Goal: Transaction & Acquisition: Download file/media

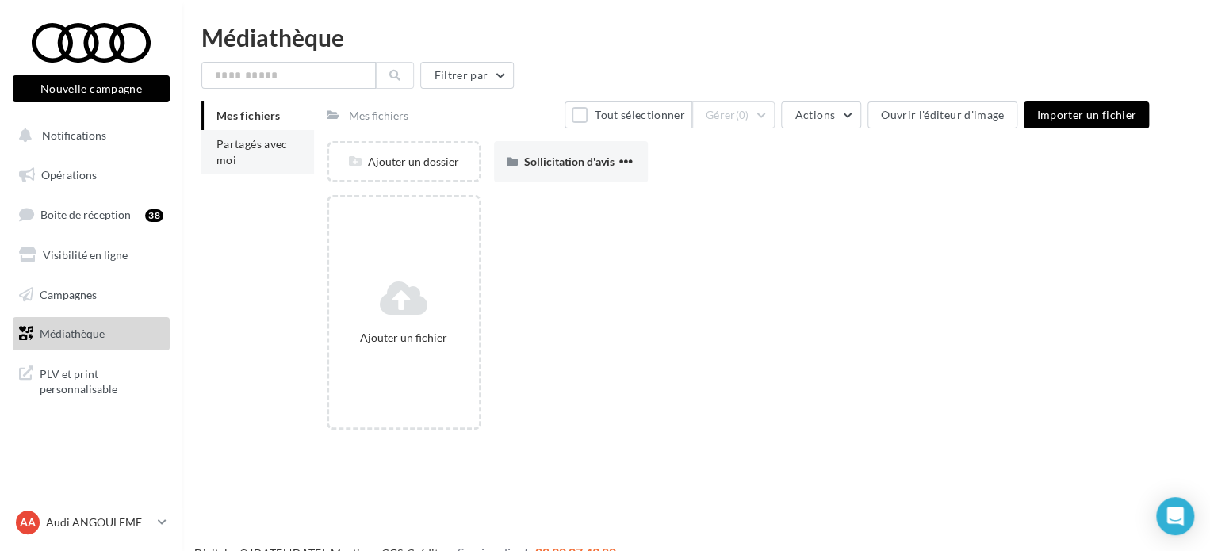
click at [260, 148] on span "Partagés avec moi" at bounding box center [251, 151] width 71 height 29
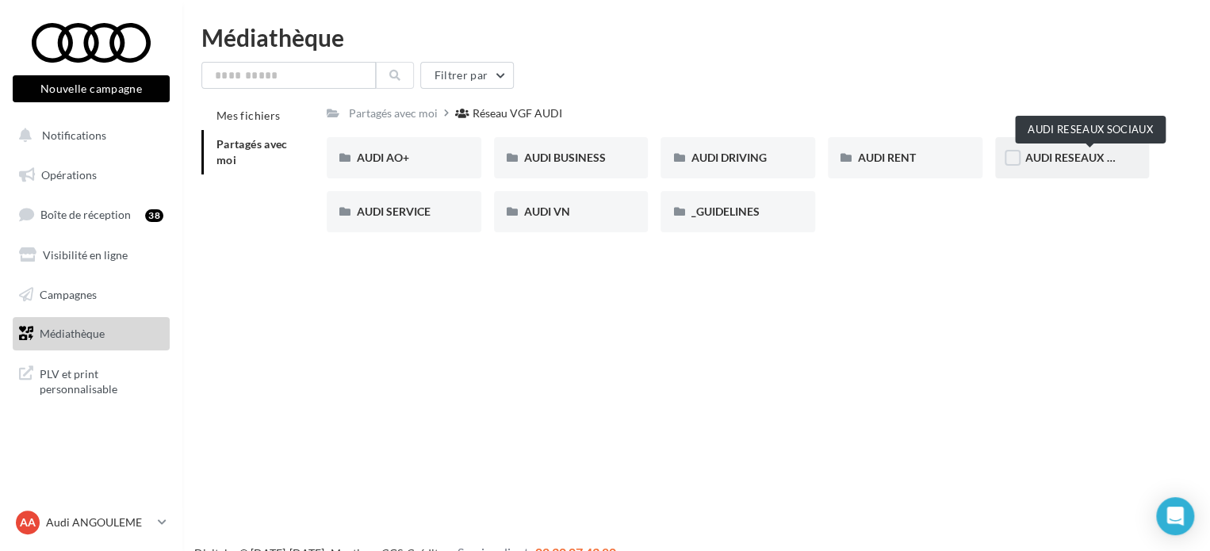
click at [1053, 152] on span "AUDI RESEAUX SOCIAUX" at bounding box center [1090, 157] width 131 height 13
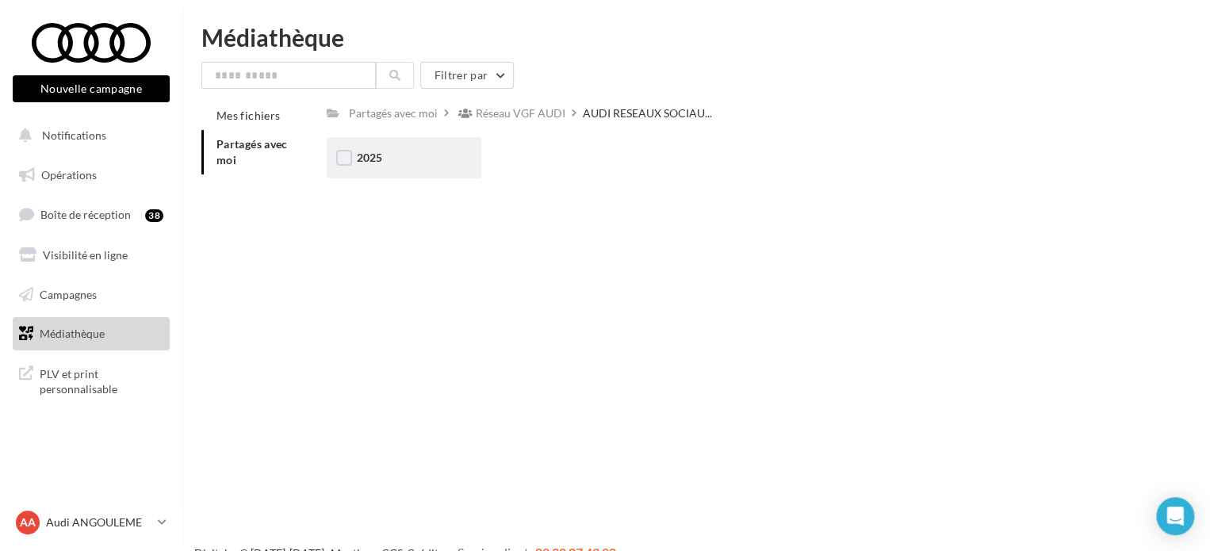
click at [404, 155] on div "2025" at bounding box center [404, 158] width 94 height 16
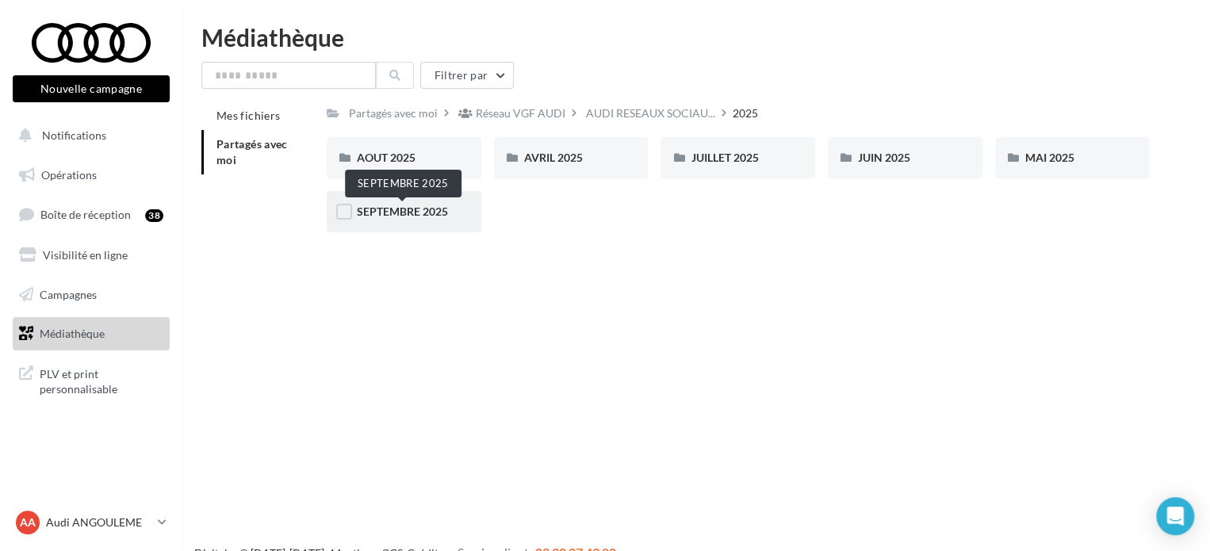
click at [416, 209] on span "SEPTEMBRE 2025" at bounding box center [402, 211] width 91 height 13
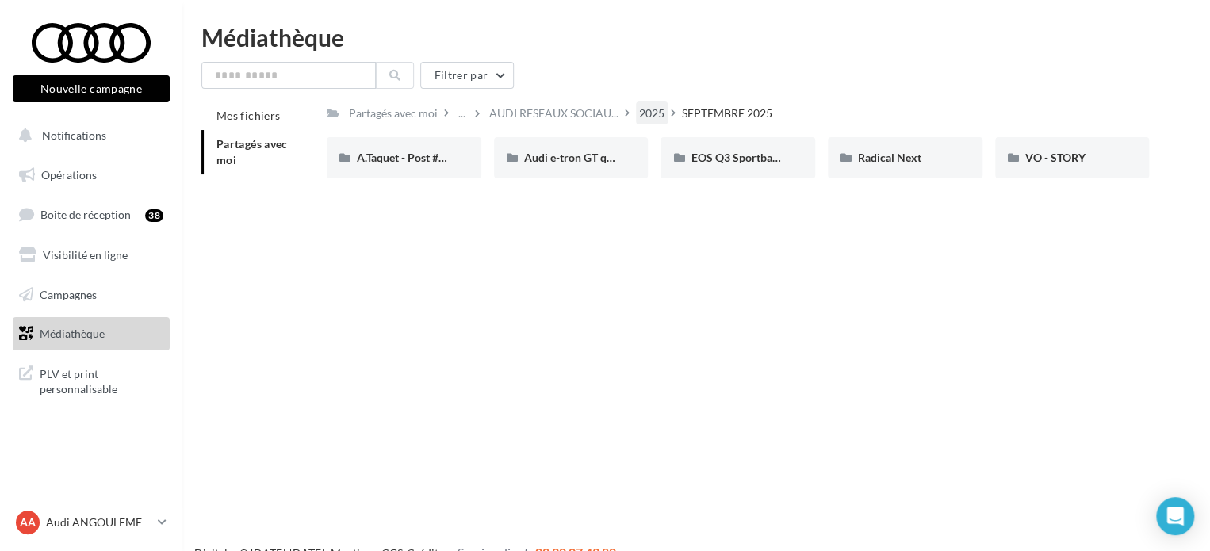
click at [650, 112] on div "2025" at bounding box center [651, 113] width 25 height 16
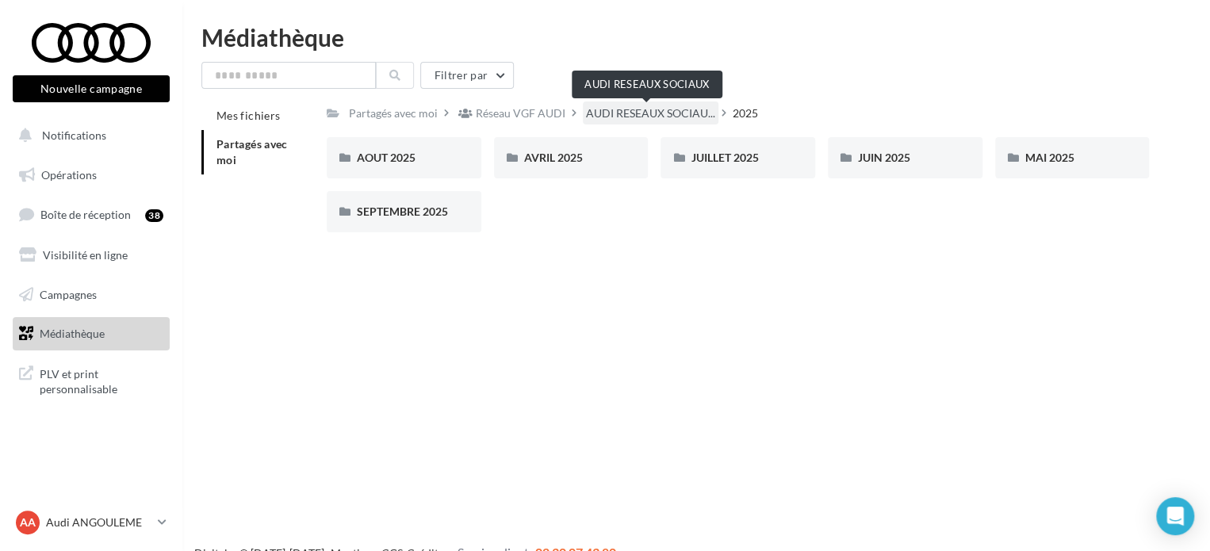
click at [641, 110] on span "AUDI RESEAUX SOCIAU..." at bounding box center [650, 113] width 129 height 16
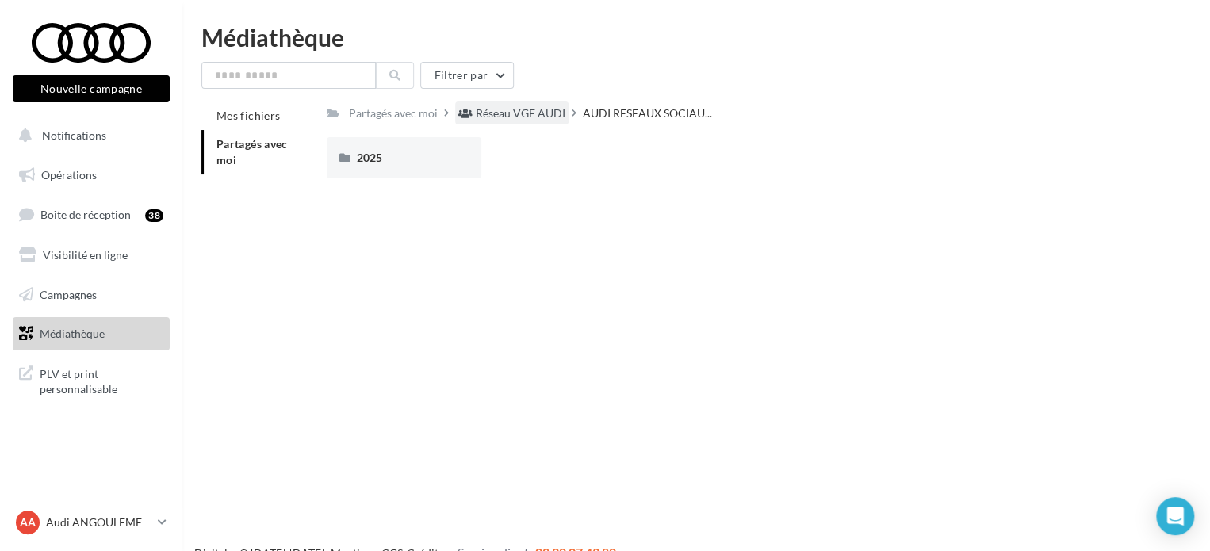
click at [479, 114] on div "Réseau VGF AUDI" at bounding box center [521, 113] width 90 height 16
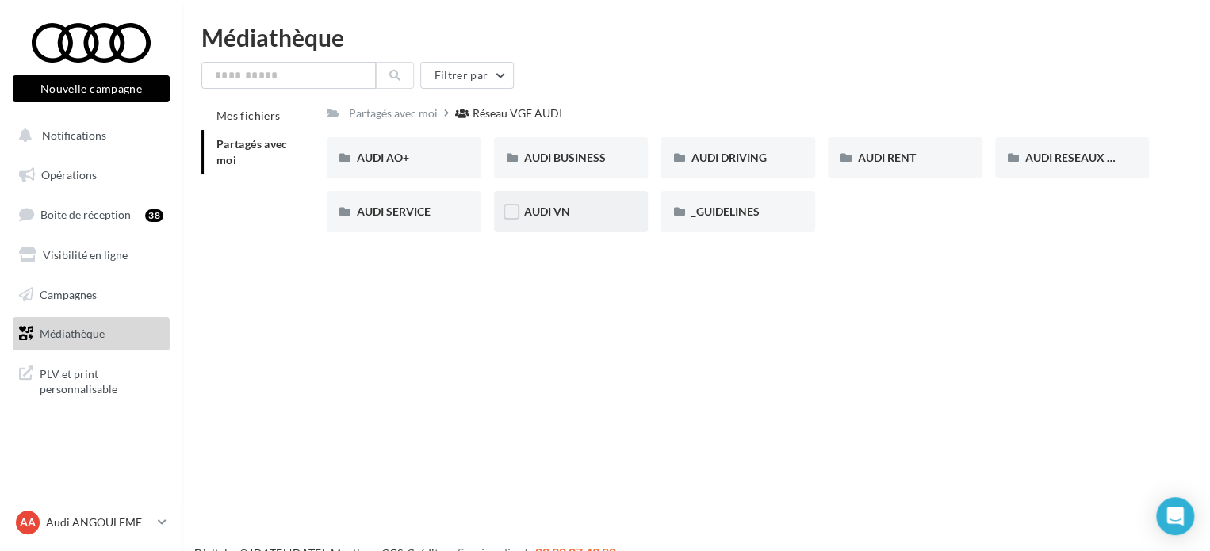
click at [616, 221] on div "AUDI VN" at bounding box center [571, 211] width 155 height 41
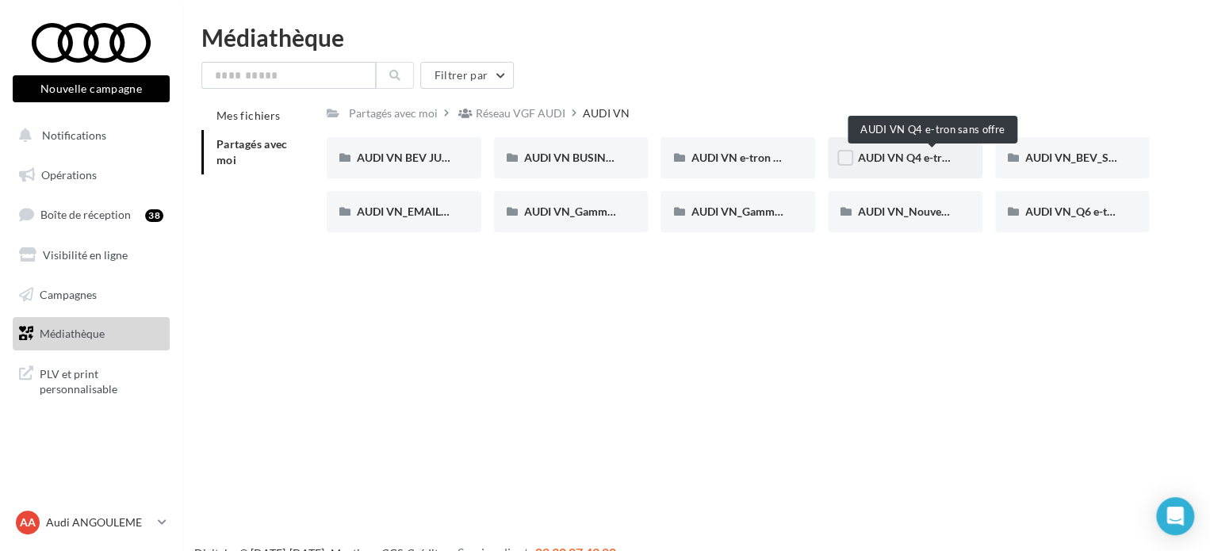
click at [940, 157] on span "AUDI VN Q4 e-tron sans offre" at bounding box center [931, 157] width 147 height 13
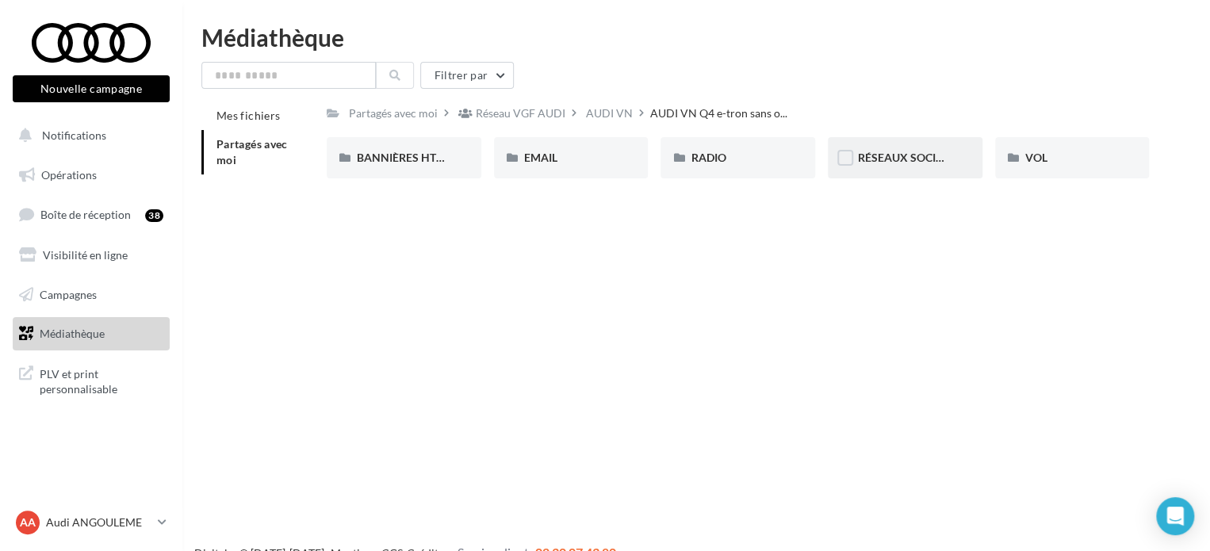
click at [888, 161] on span "RÉSEAUX SOCIAUX" at bounding box center [908, 157] width 101 height 13
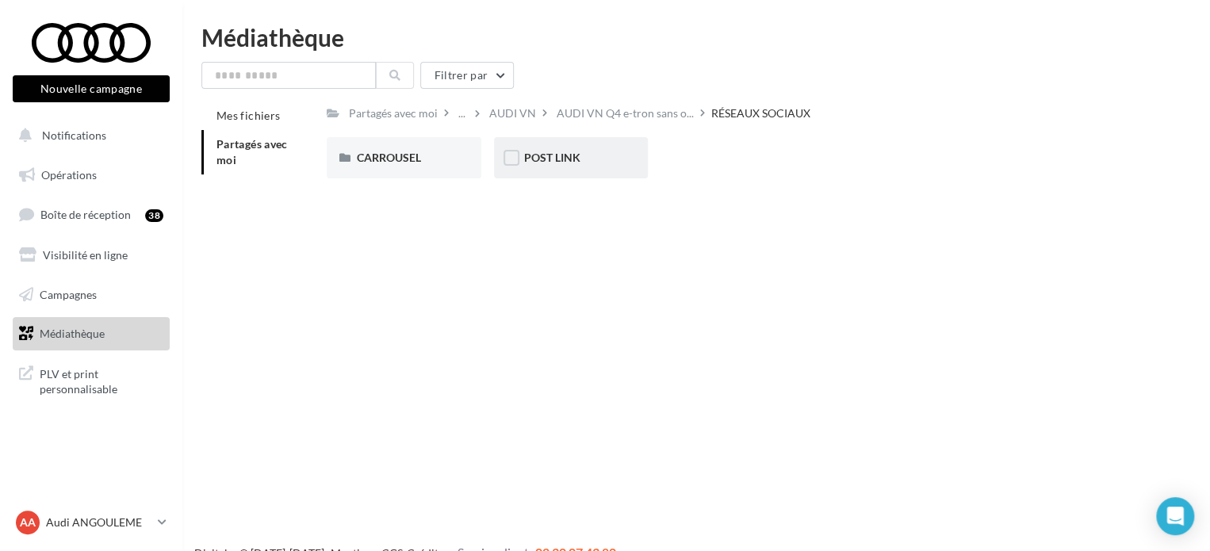
click at [635, 151] on div "POST LINK" at bounding box center [571, 157] width 155 height 41
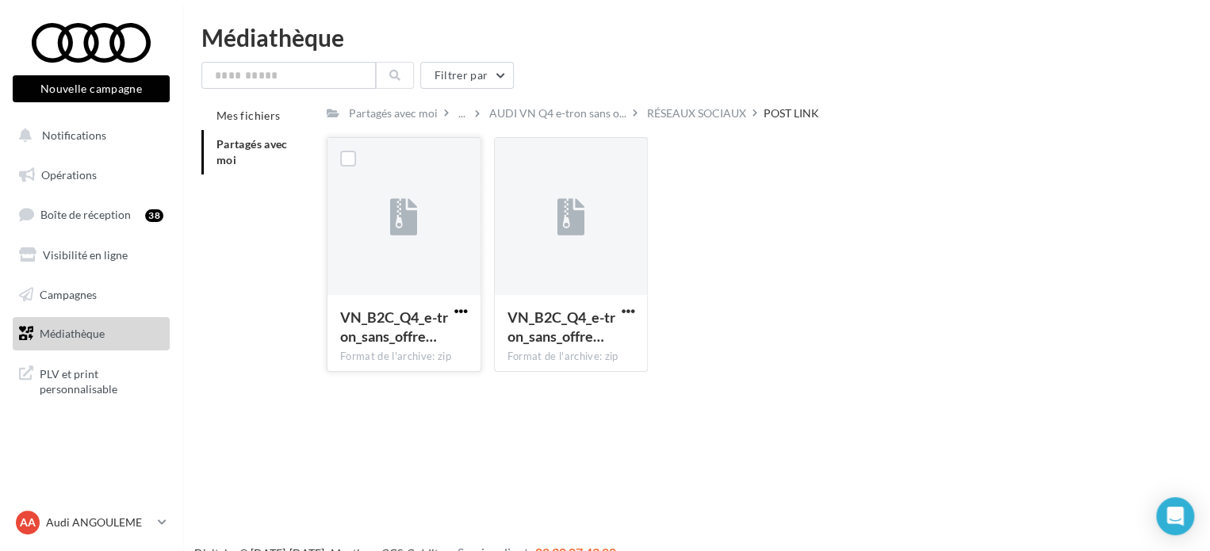
click at [458, 310] on span "button" at bounding box center [460, 310] width 13 height 13
click at [446, 348] on button "Télécharger" at bounding box center [391, 342] width 159 height 41
click at [623, 313] on span "button" at bounding box center [627, 310] width 13 height 13
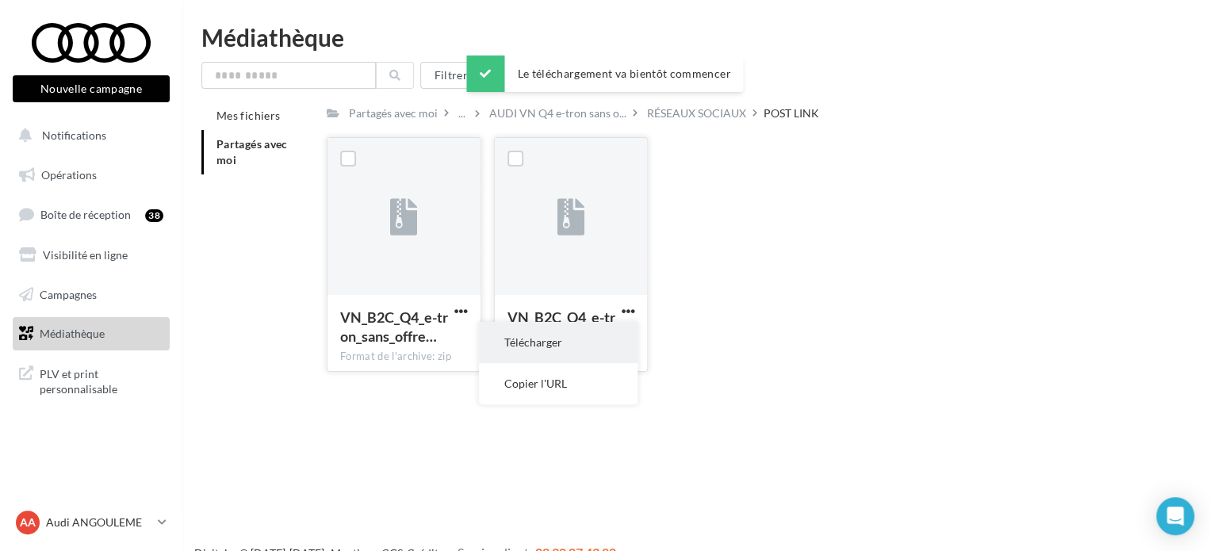
click at [614, 341] on button "Télécharger" at bounding box center [558, 342] width 159 height 41
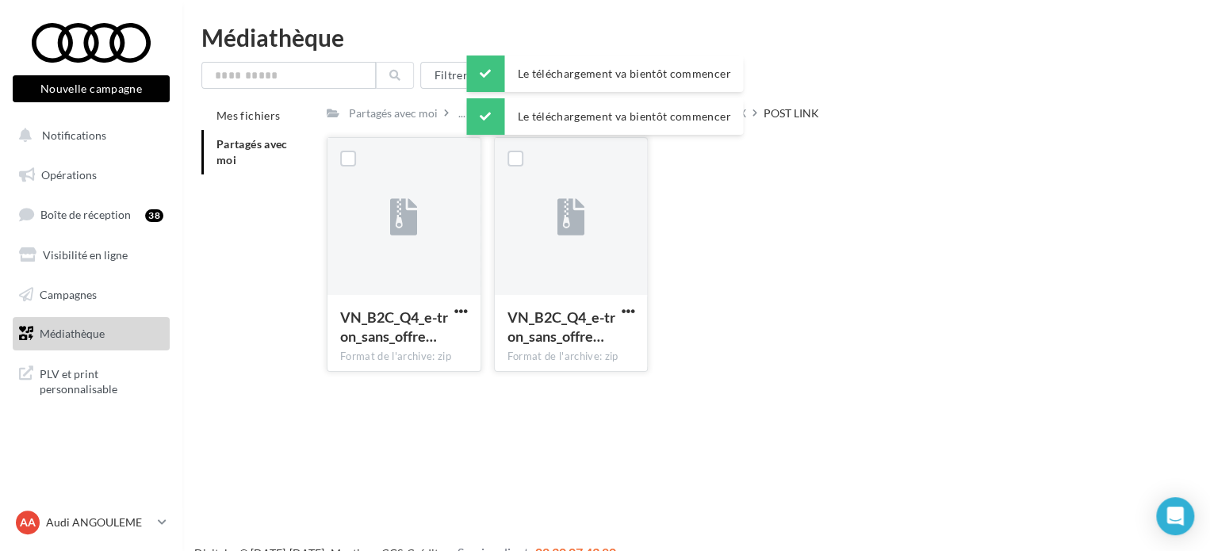
click at [907, 289] on div "VN_B2C_Q4_e-tron_sans_offre… Format de l'archive: zip VN_B2C_Q4_e-tron_sans_off…" at bounding box center [744, 260] width 835 height 247
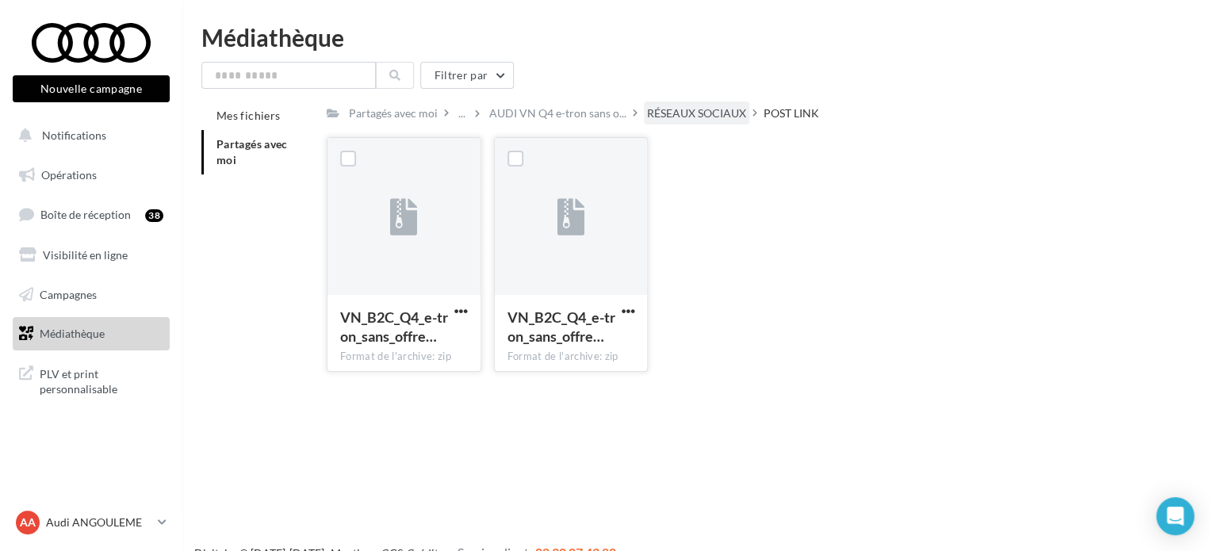
click at [649, 110] on div "RÉSEAUX SOCIAUX" at bounding box center [696, 113] width 99 height 16
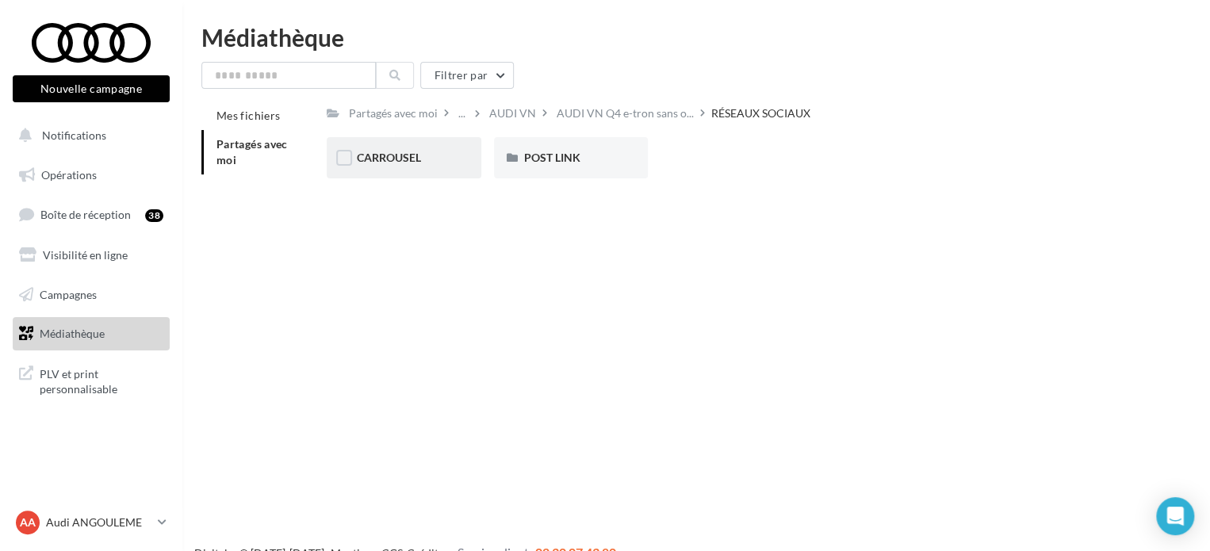
click at [427, 158] on div "CARROUSEL" at bounding box center [404, 158] width 94 height 16
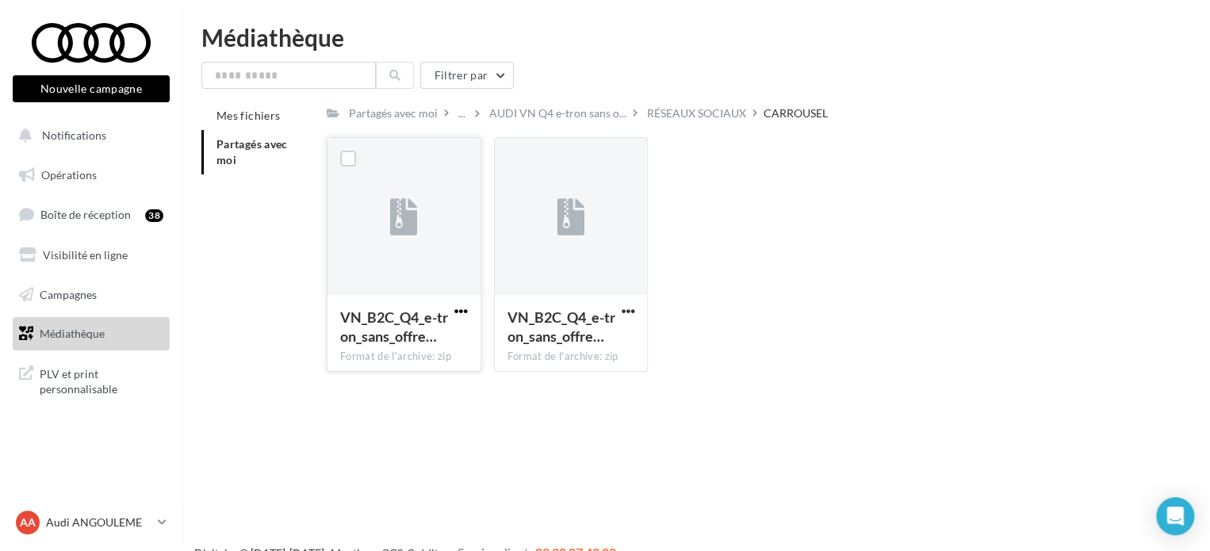
click at [466, 313] on span "button" at bounding box center [460, 310] width 13 height 13
click at [451, 358] on button "Télécharger" at bounding box center [391, 342] width 159 height 41
click at [622, 315] on span "button" at bounding box center [627, 310] width 13 height 13
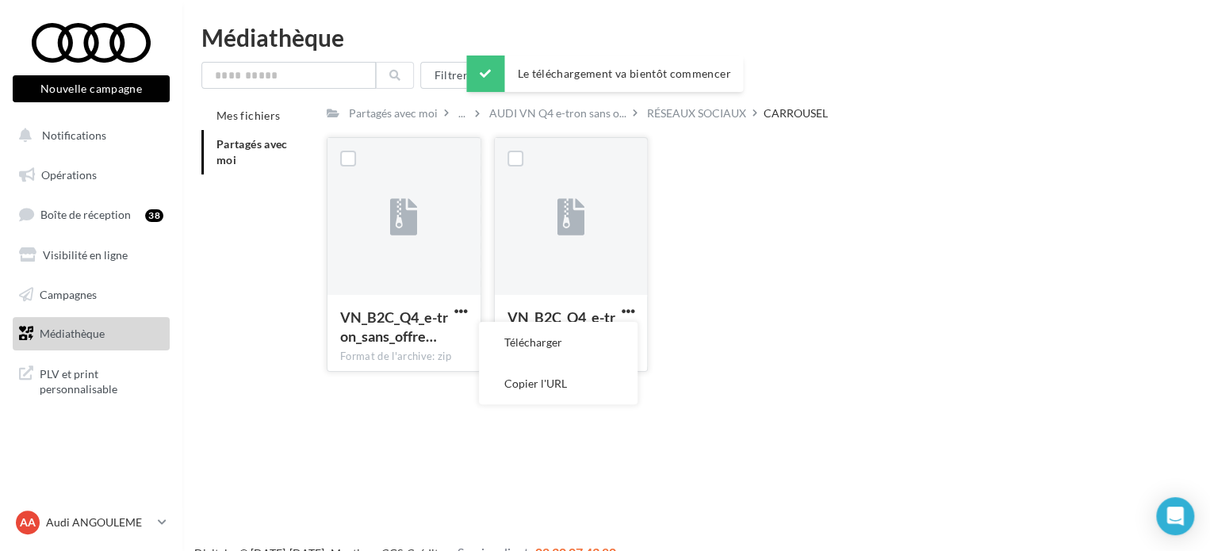
click at [596, 339] on button "Télécharger" at bounding box center [558, 342] width 159 height 41
click at [914, 327] on div "VN_B2C_Q4_e-tron_sans_offre… Format de l'archive: zip VN_B2C_Q4_e-tron_sans_off…" at bounding box center [744, 260] width 835 height 247
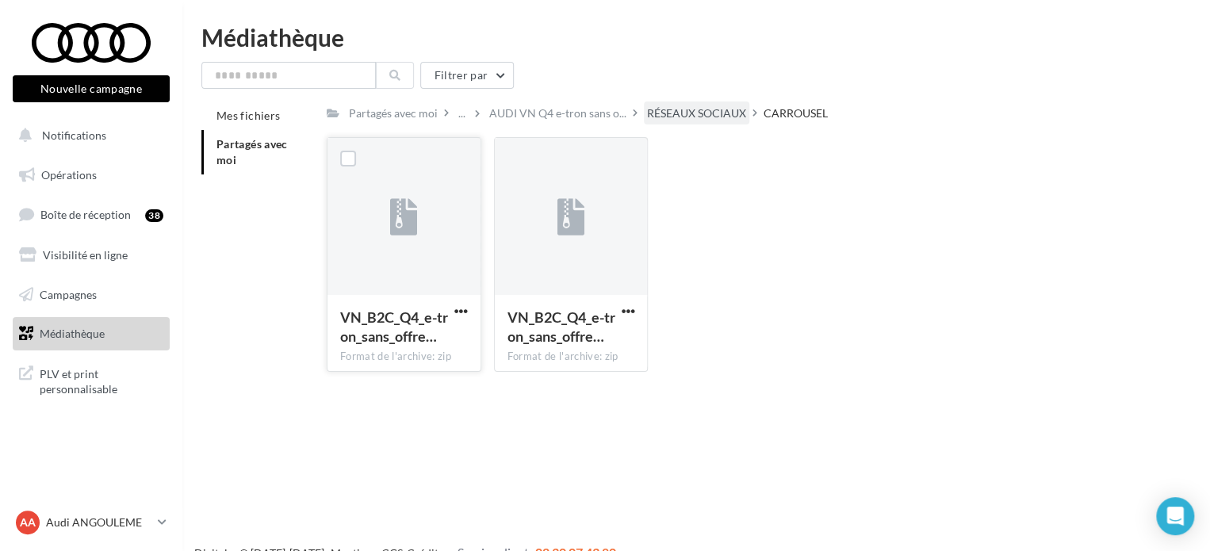
click at [681, 109] on div "RÉSEAUX SOCIAUX" at bounding box center [696, 113] width 99 height 16
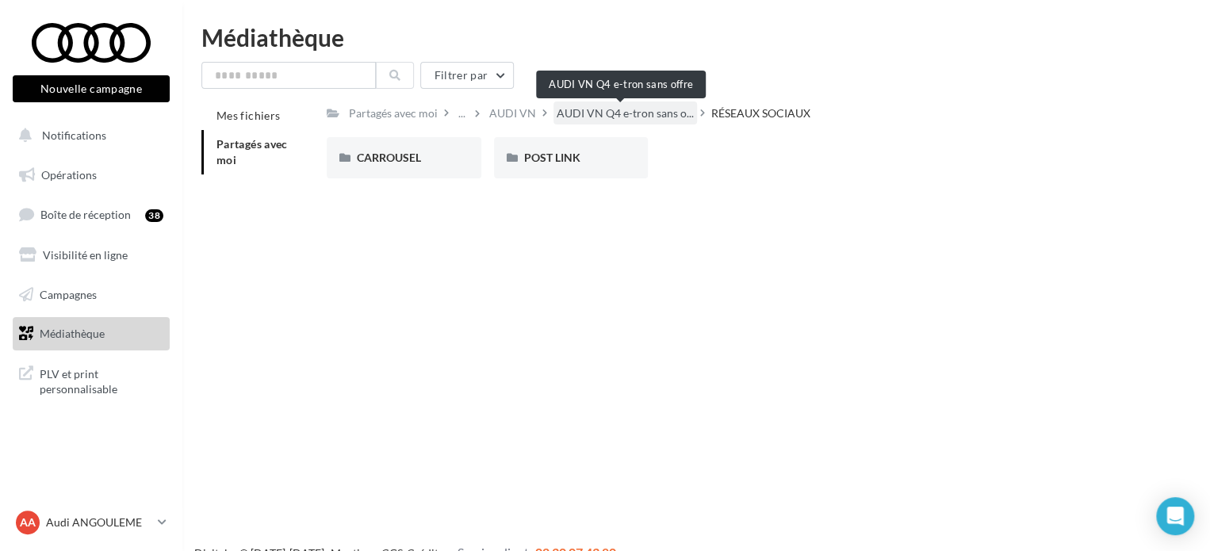
click at [631, 107] on span "AUDI VN Q4 e-tron sans o..." at bounding box center [625, 113] width 137 height 16
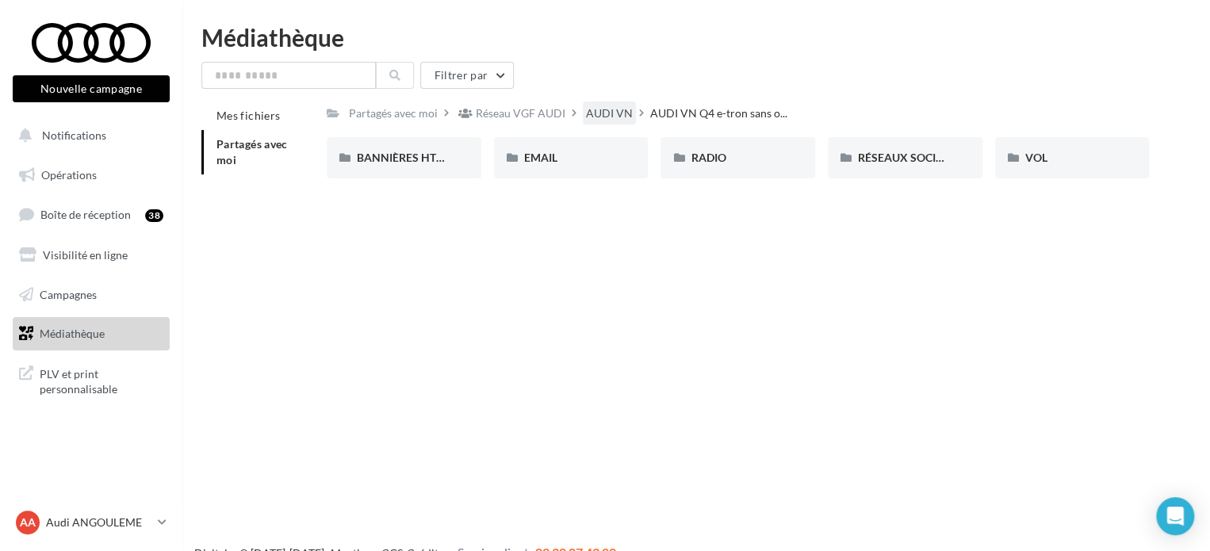
click at [618, 117] on div "AUDI VN" at bounding box center [609, 113] width 47 height 16
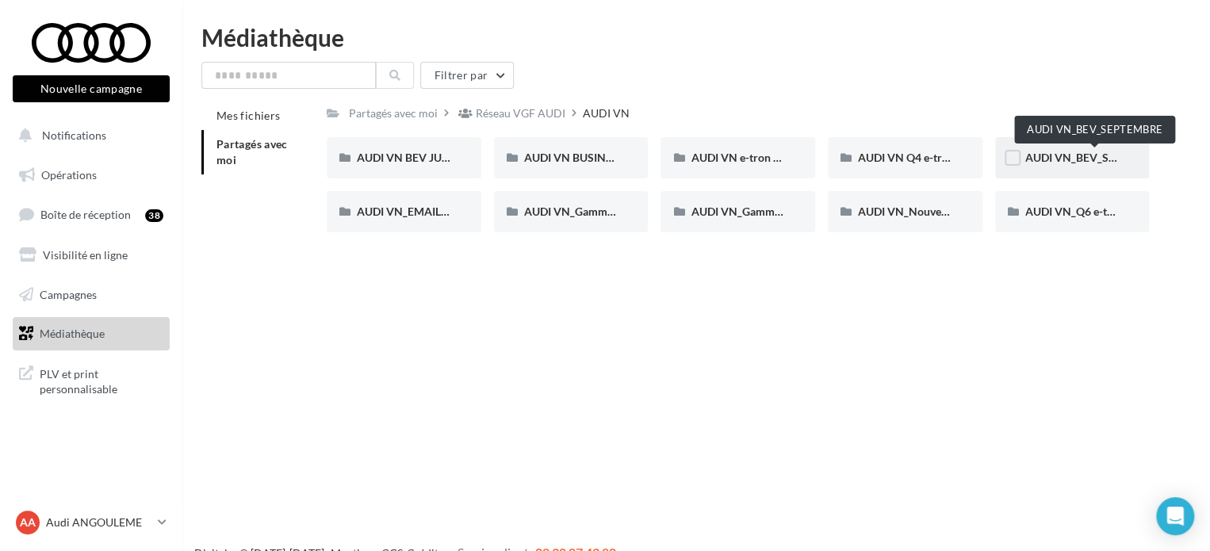
click at [1102, 154] on span "AUDI VN_BEV_SEPTEMBRE" at bounding box center [1095, 157] width 140 height 13
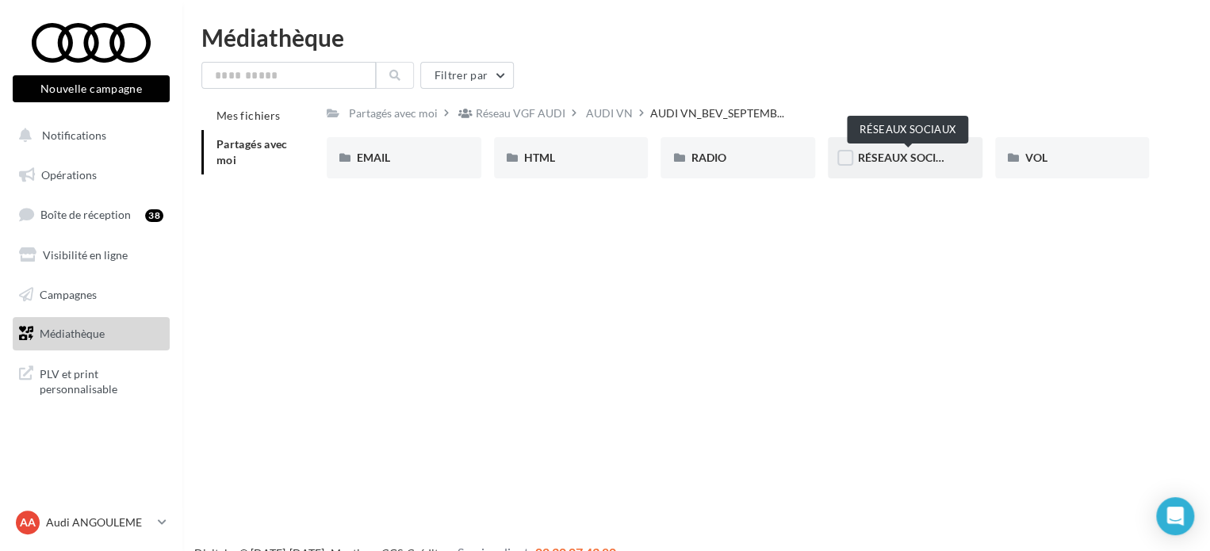
click at [879, 159] on span "RÉSEAUX SOCIAUX" at bounding box center [908, 157] width 101 height 13
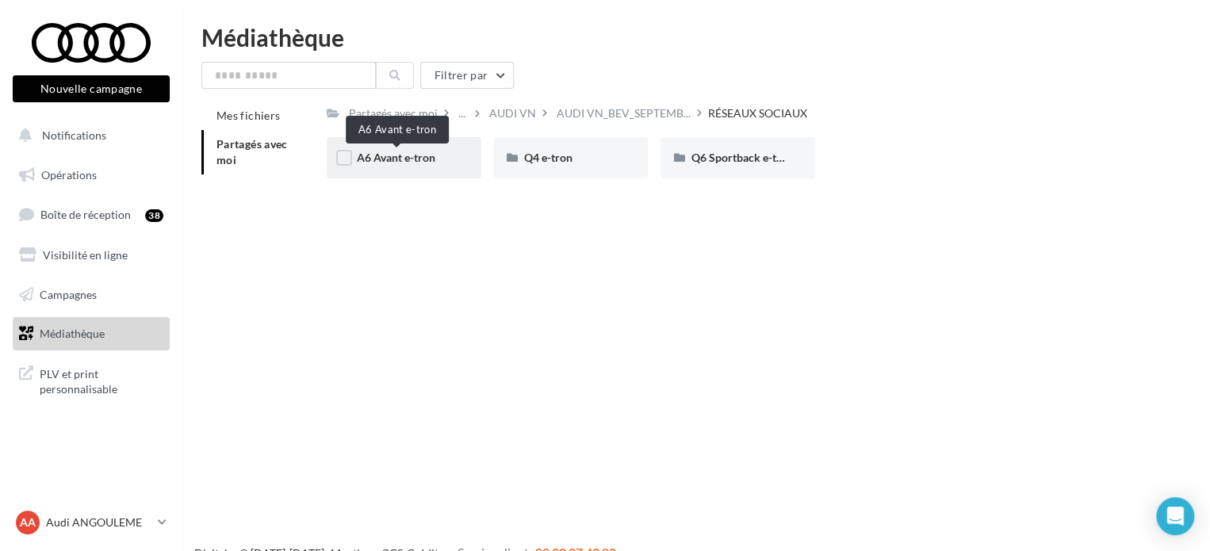
click at [377, 159] on span "A6 Avant e-tron" at bounding box center [396, 157] width 78 height 13
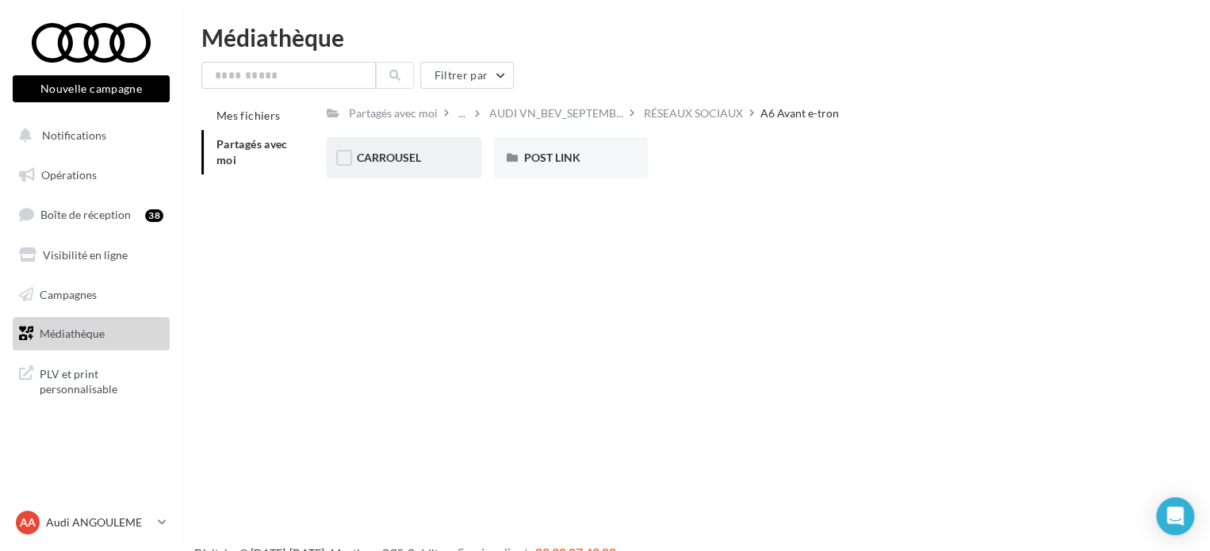
click at [439, 174] on div "CARROUSEL" at bounding box center [404, 157] width 155 height 41
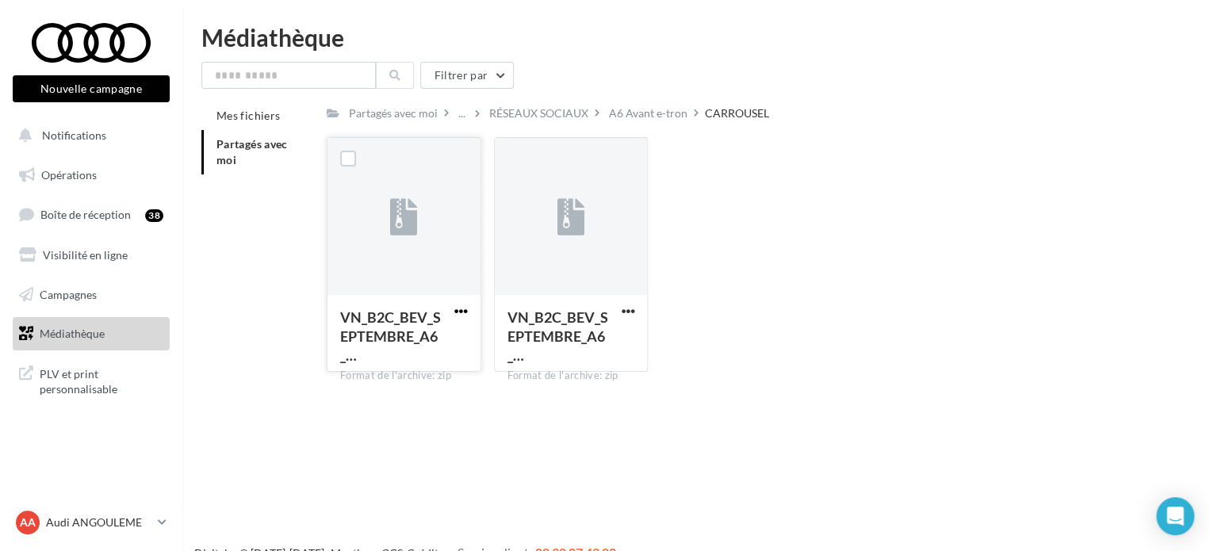
click at [463, 308] on span "button" at bounding box center [460, 310] width 13 height 13
click at [449, 335] on button "Télécharger" at bounding box center [391, 342] width 159 height 41
click at [626, 312] on span "button" at bounding box center [627, 310] width 13 height 13
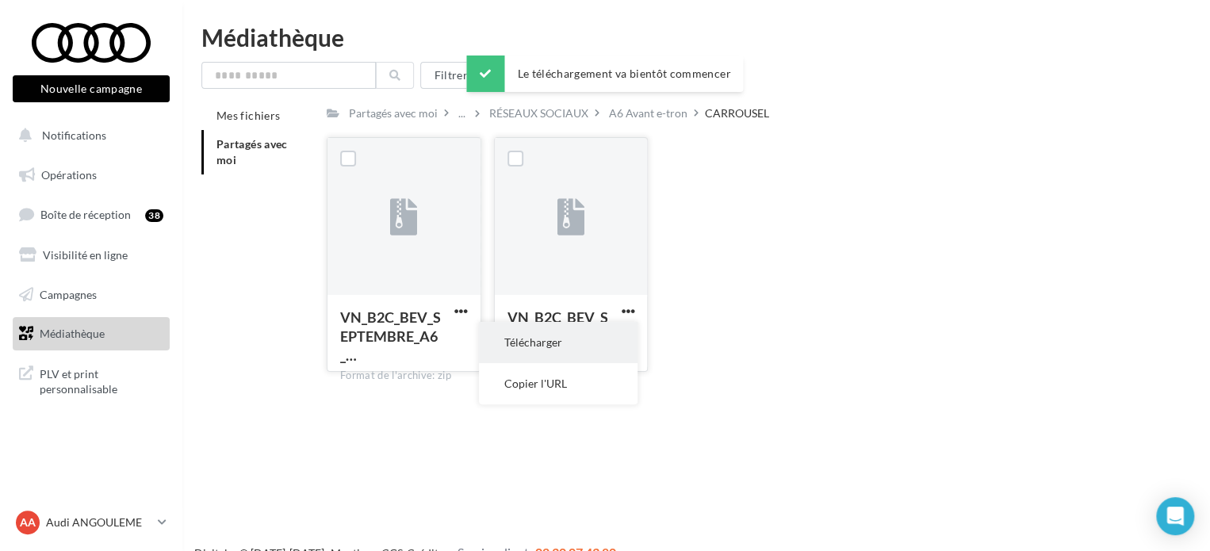
click at [587, 335] on button "Télécharger" at bounding box center [558, 342] width 159 height 41
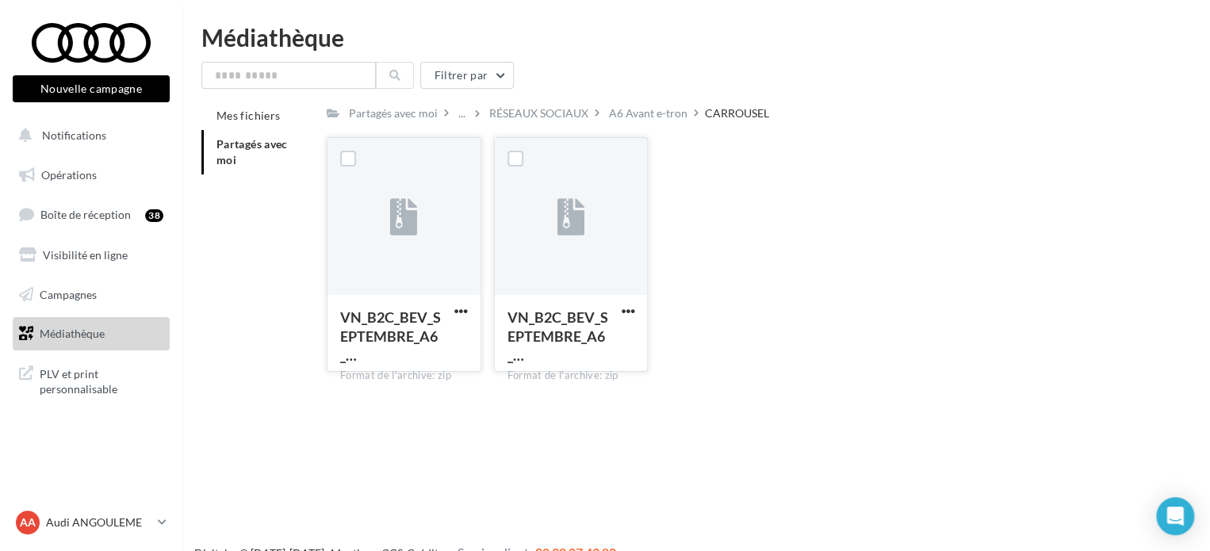
click at [638, 128] on div "Partagés avec moi ... RÉSEAUX SOCIAUX A6 Avant e-tron CARROUSEL Rs Partagé par …" at bounding box center [738, 242] width 822 height 283
click at [646, 110] on div "A6 Avant e-tron" at bounding box center [648, 113] width 78 height 16
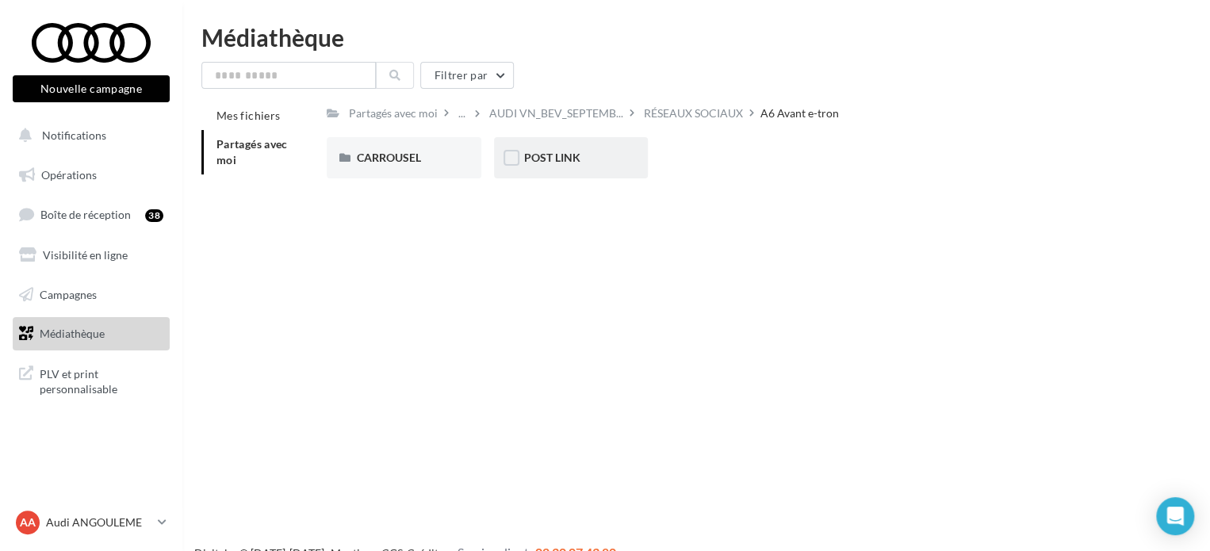
click at [522, 167] on div "POST LINK" at bounding box center [571, 157] width 155 height 41
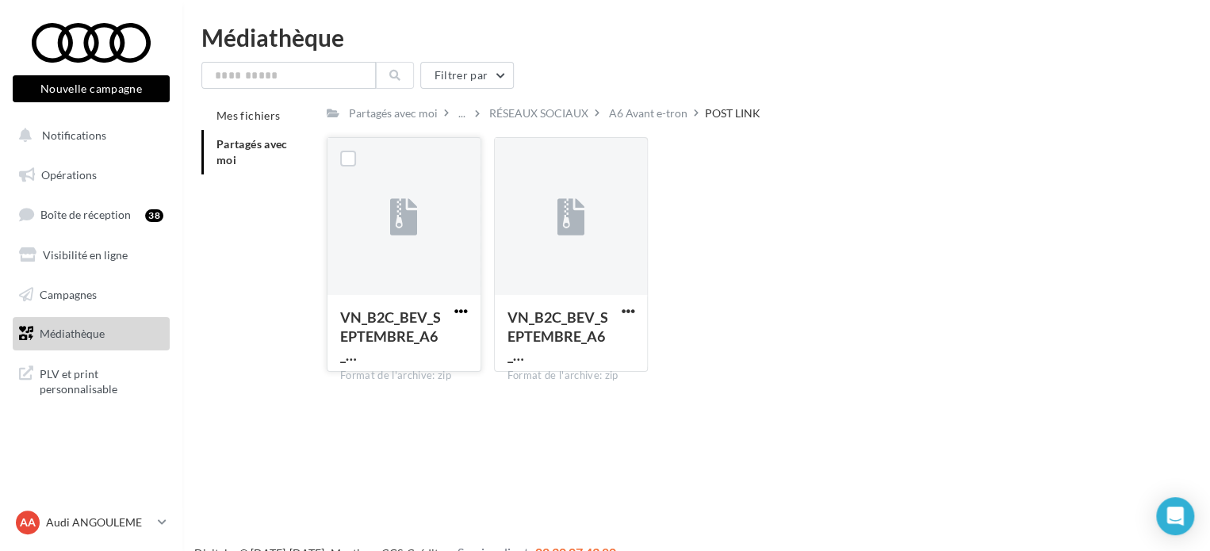
click at [467, 309] on span "button" at bounding box center [460, 310] width 13 height 13
click at [452, 338] on button "Télécharger" at bounding box center [391, 342] width 159 height 41
click at [625, 311] on span "button" at bounding box center [627, 310] width 13 height 13
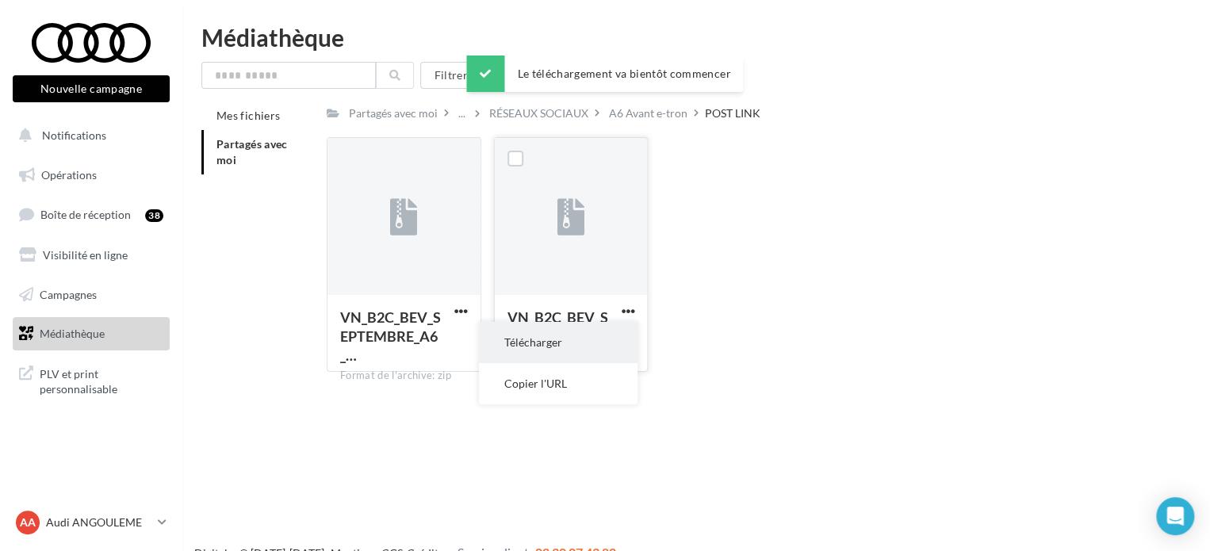
click at [588, 343] on button "Télécharger" at bounding box center [558, 342] width 159 height 41
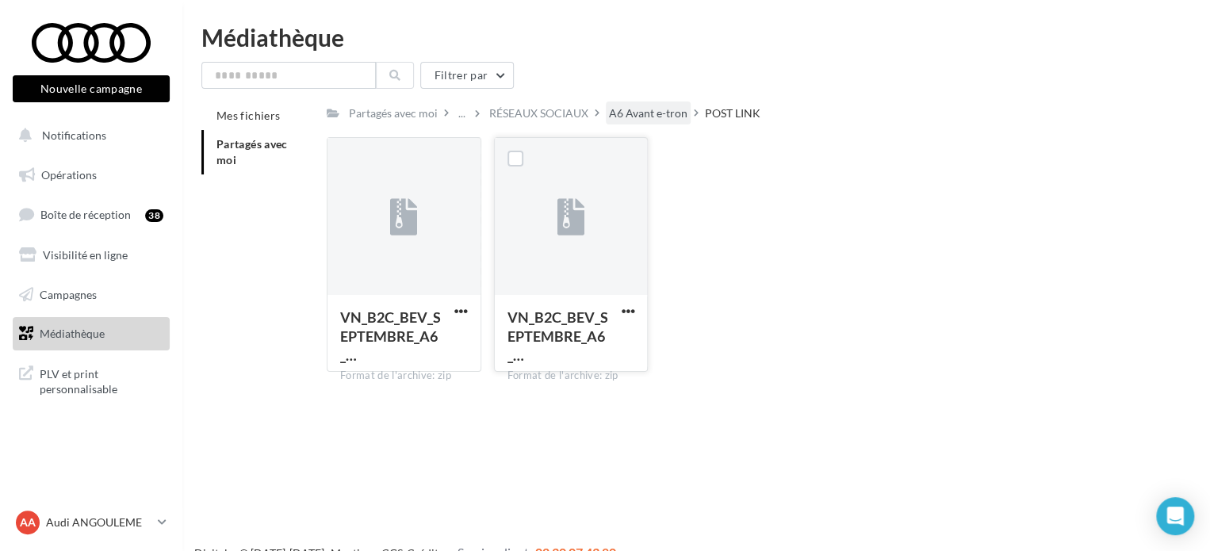
click at [647, 105] on div "A6 Avant e-tron" at bounding box center [648, 112] width 85 height 23
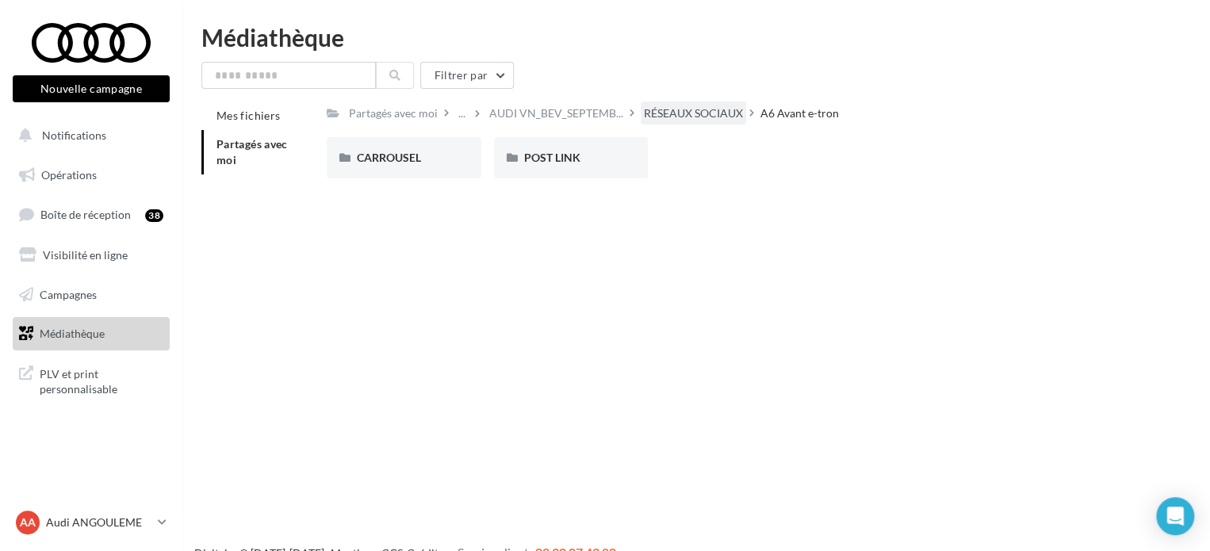
click at [679, 116] on div "RÉSEAUX SOCIAUX" at bounding box center [693, 113] width 99 height 16
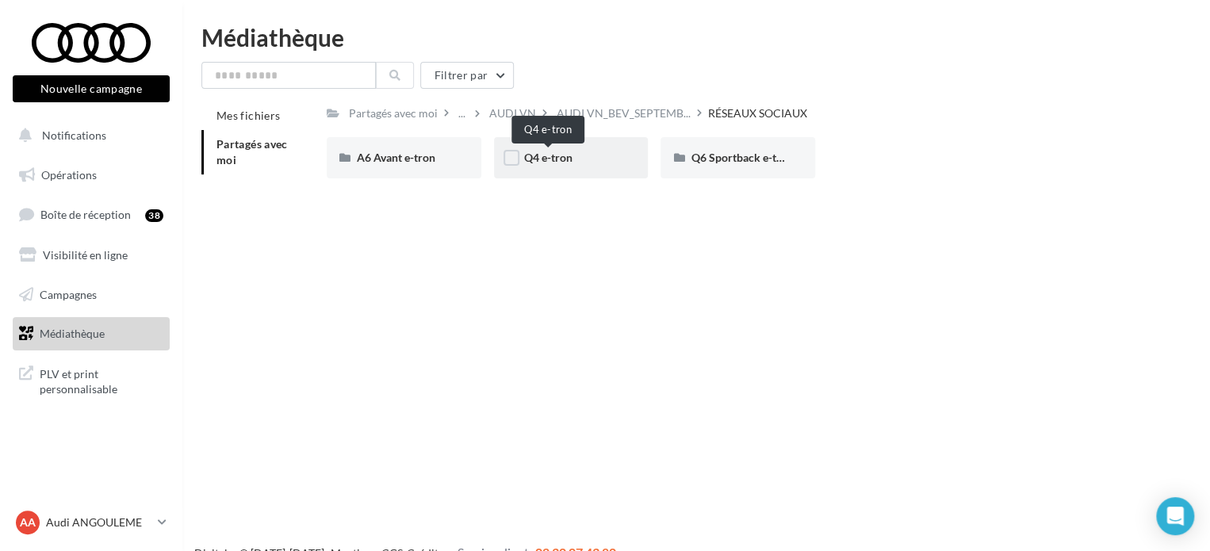
click at [537, 158] on span "Q4 e-tron" at bounding box center [548, 157] width 48 height 13
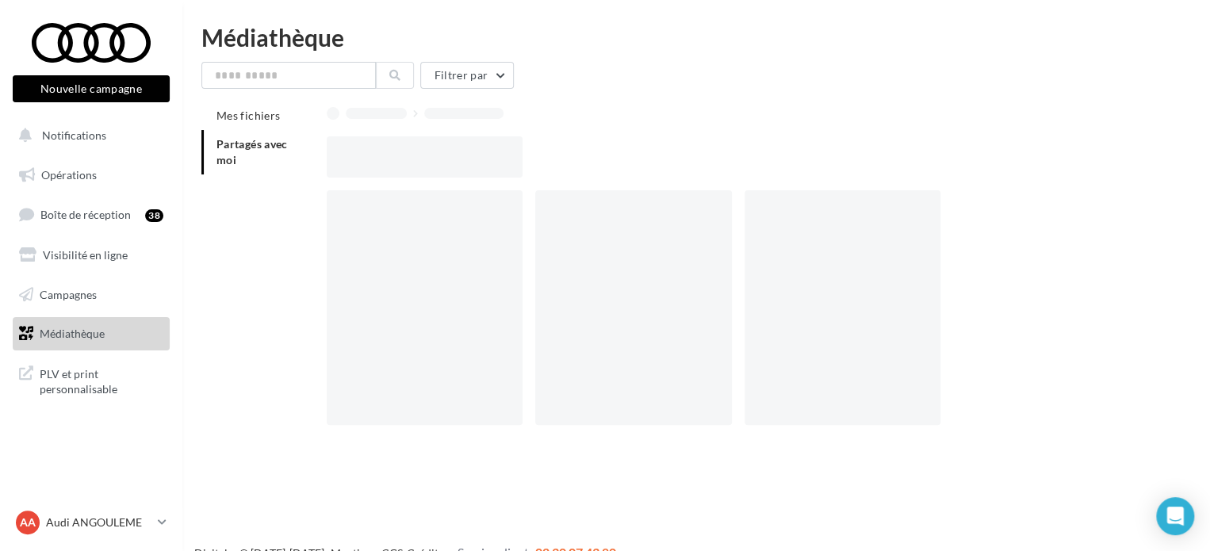
click at [537, 158] on div at bounding box center [744, 156] width 835 height 41
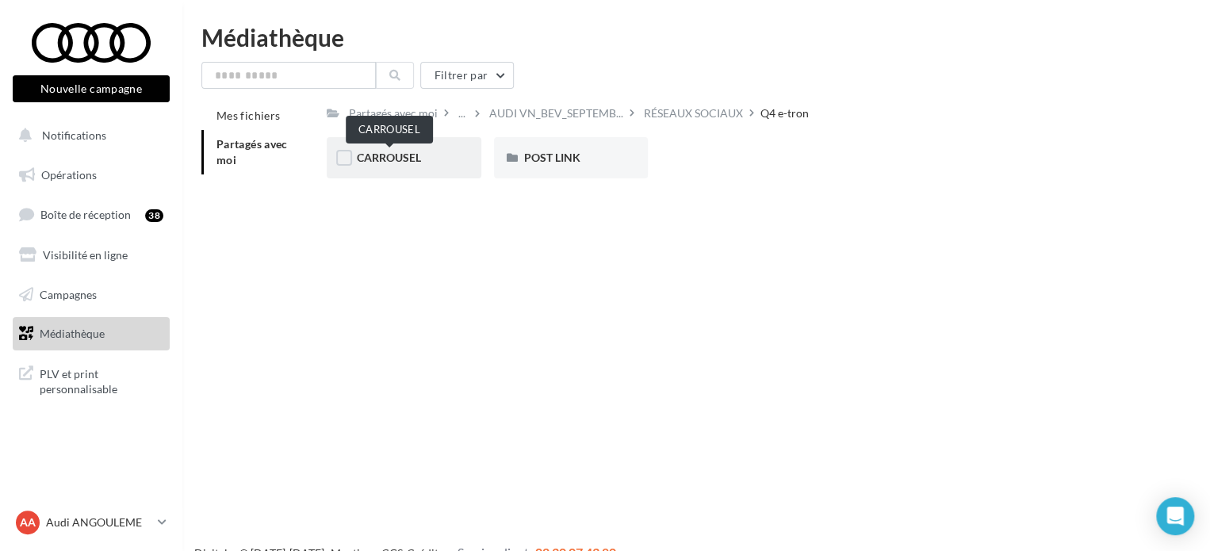
click at [414, 158] on span "CARROUSEL" at bounding box center [389, 157] width 64 height 13
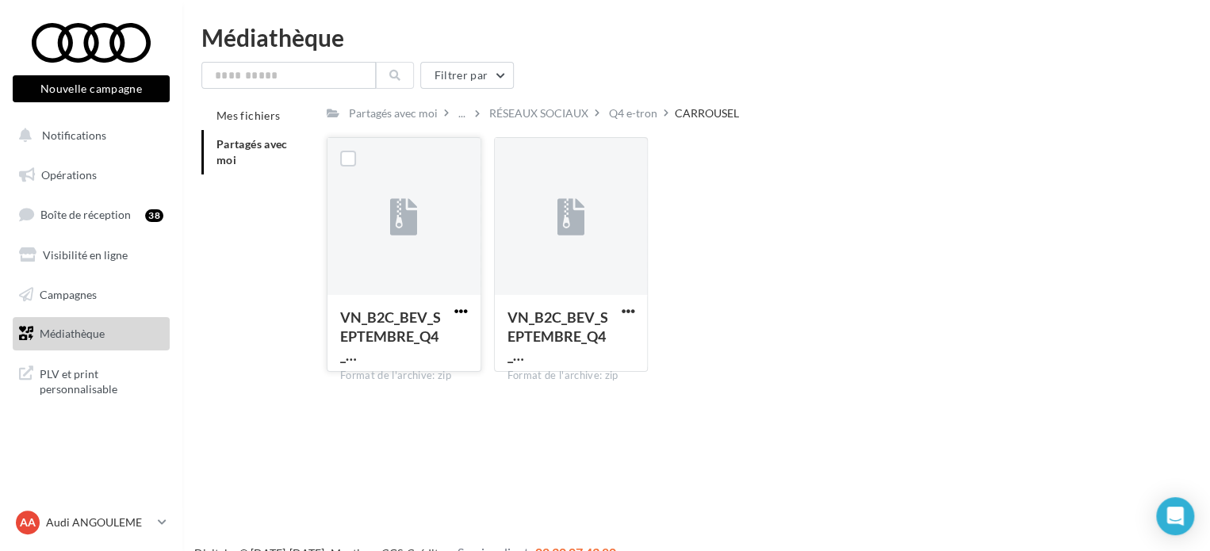
click at [460, 312] on span "button" at bounding box center [460, 310] width 13 height 13
click at [442, 349] on button "Télécharger" at bounding box center [391, 342] width 159 height 41
click at [634, 316] on span "button" at bounding box center [627, 310] width 13 height 13
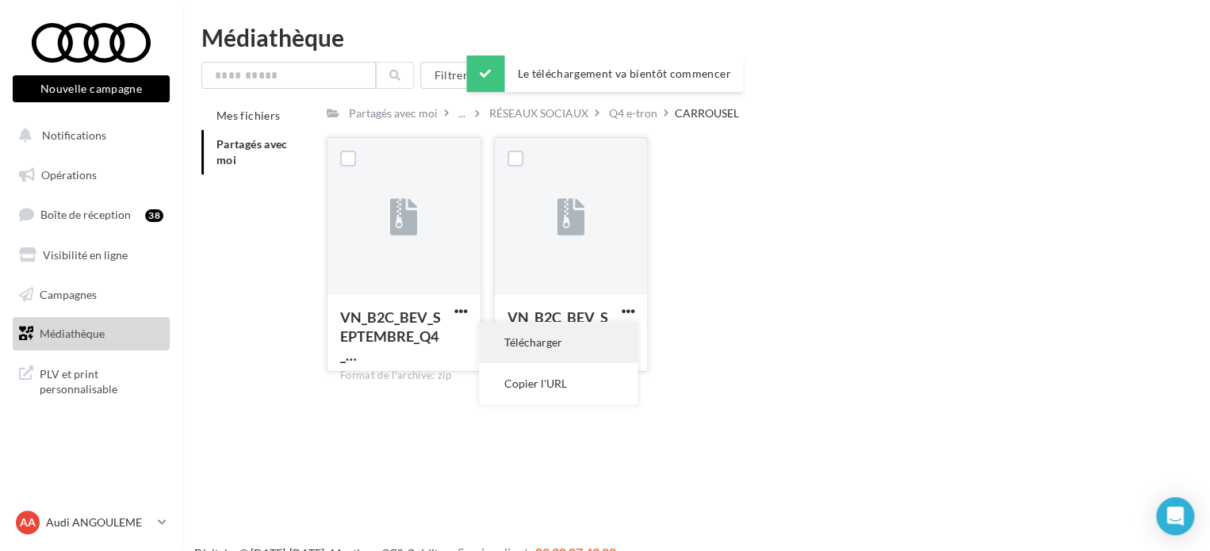
click at [619, 341] on button "Télécharger" at bounding box center [558, 342] width 159 height 41
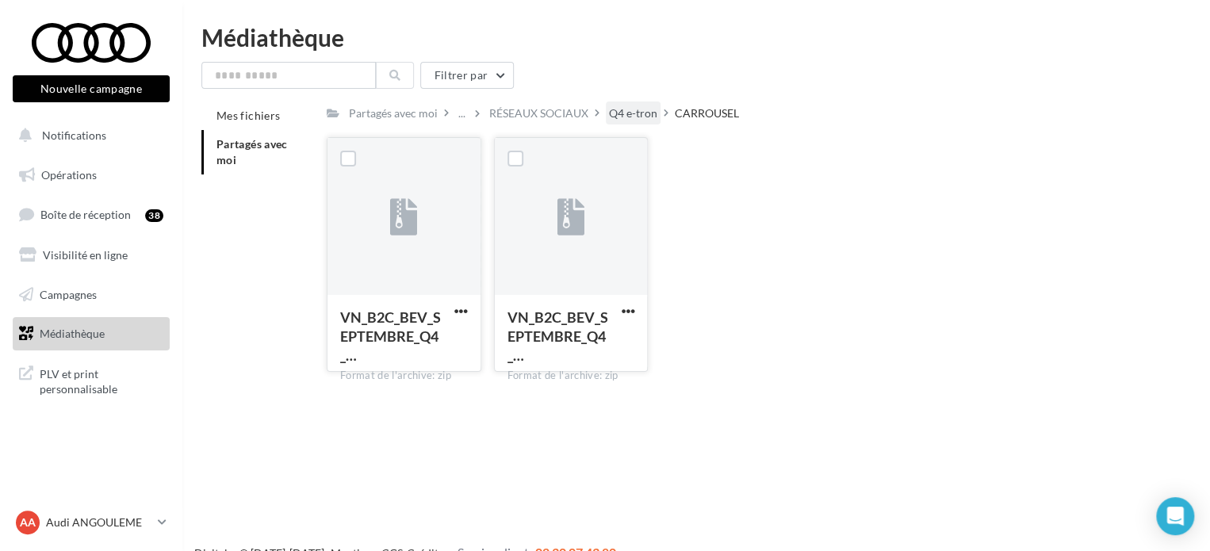
click at [639, 107] on div "Q4 e-tron" at bounding box center [633, 113] width 48 height 16
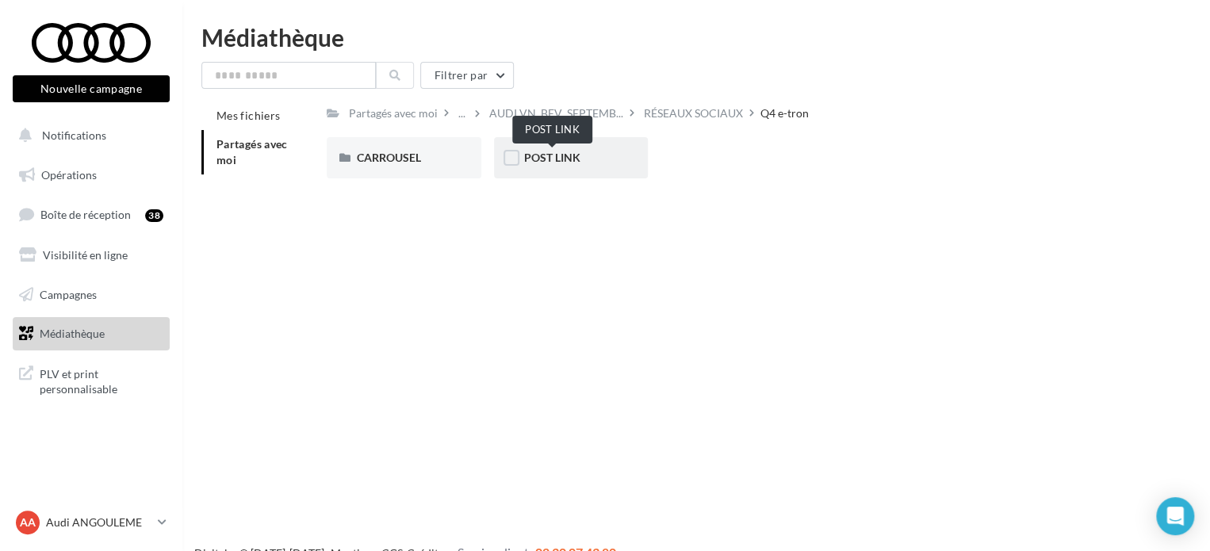
click at [573, 158] on span "POST LINK" at bounding box center [552, 157] width 56 height 13
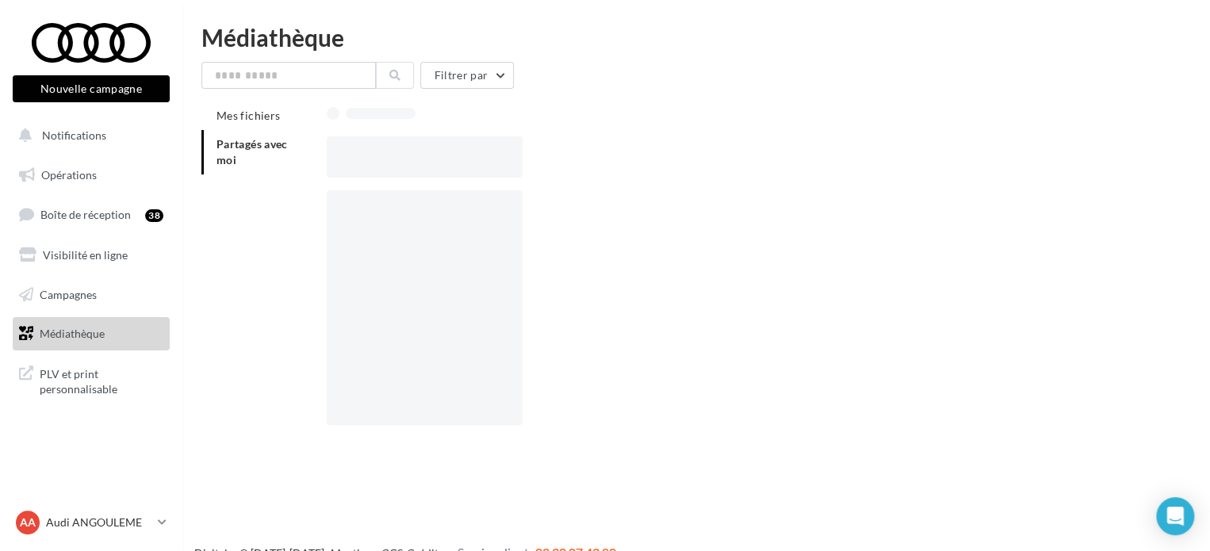
click at [573, 158] on div at bounding box center [744, 156] width 835 height 41
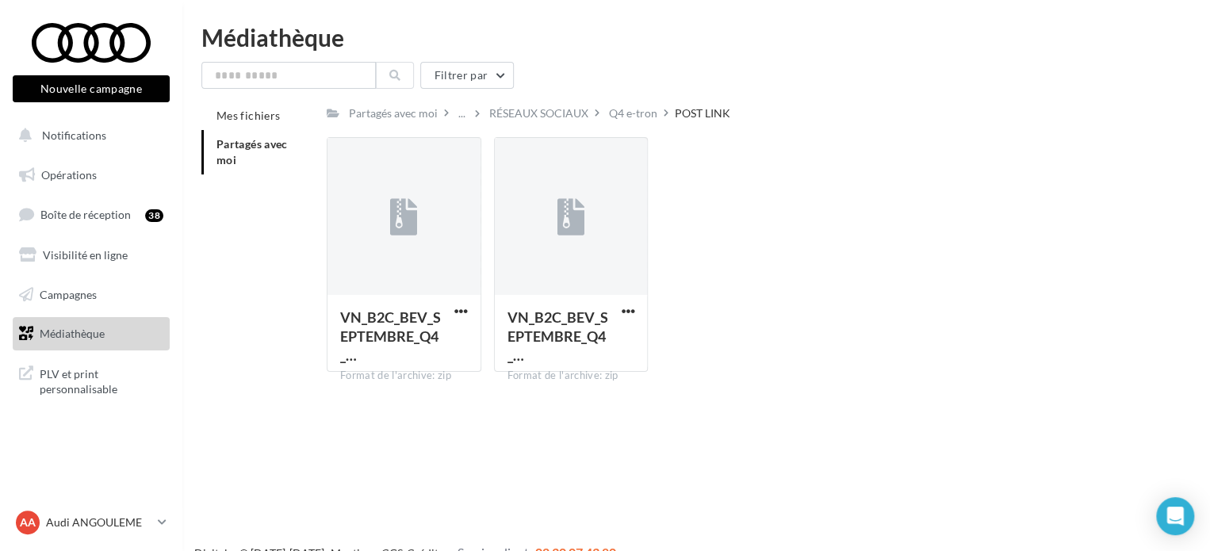
click at [458, 420] on div "Nouvelle campagne Nouvelle campagne Notifications Opérations Boîte de réception…" at bounding box center [605, 300] width 1210 height 551
click at [464, 312] on span "button" at bounding box center [460, 310] width 13 height 13
click at [463, 346] on button "Télécharger" at bounding box center [391, 342] width 159 height 41
click at [630, 308] on span "button" at bounding box center [627, 310] width 13 height 13
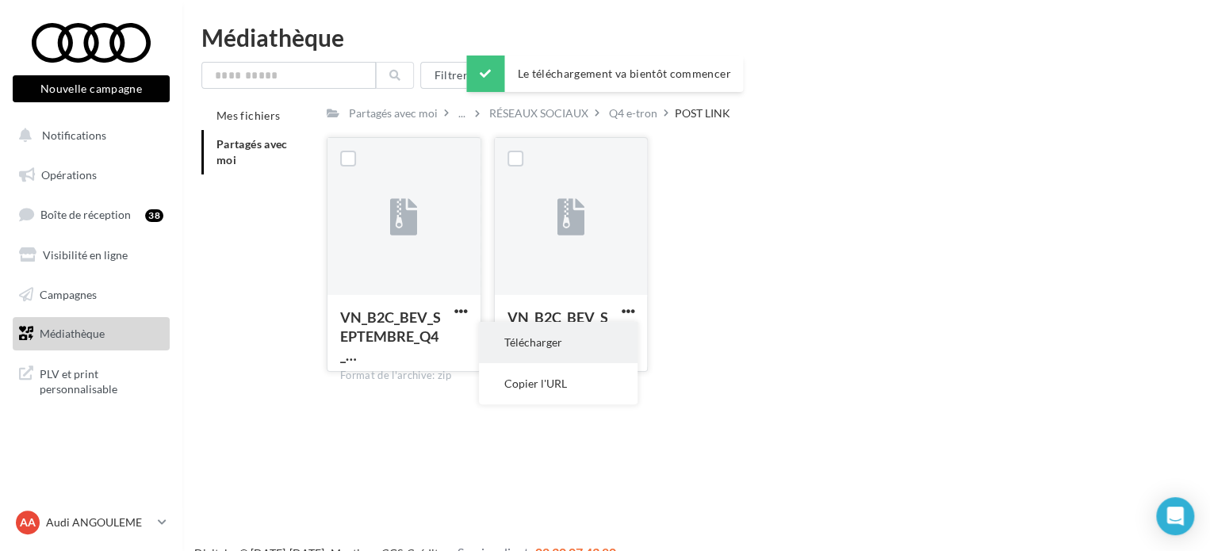
click at [624, 336] on button "Télécharger" at bounding box center [558, 342] width 159 height 41
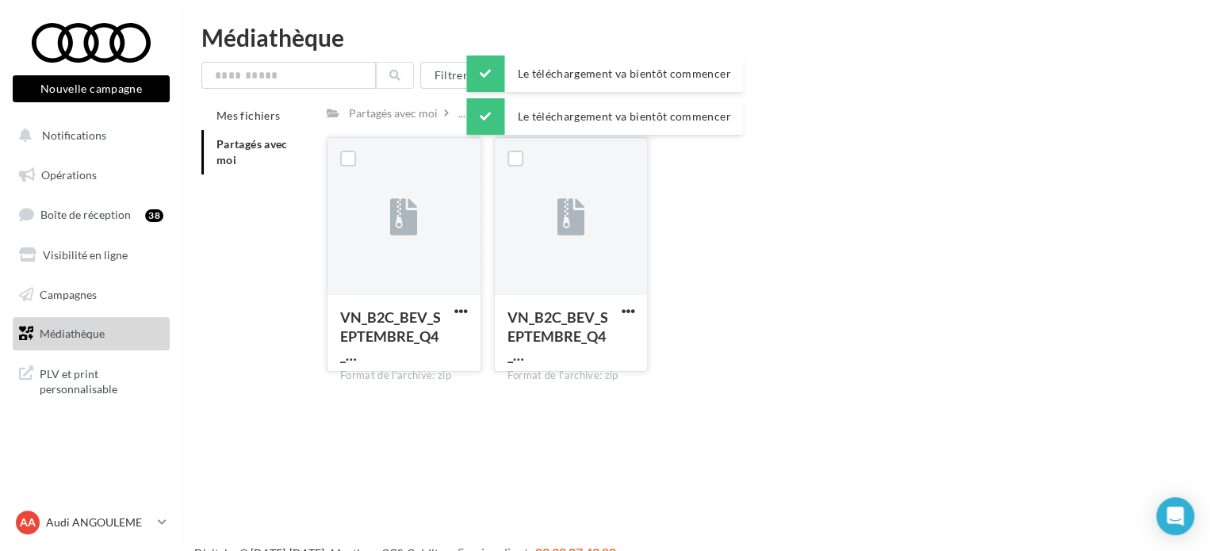
drag, startPoint x: 488, startPoint y: 327, endPoint x: 444, endPoint y: 208, distance: 127.4
click at [486, 320] on div "VN_B2C_BEV_SEPTEMBRE_Q4_… Format de l'archive: zip VN_B2C_BEV_SEPTEMBRE_Q4_e-tr…" at bounding box center [410, 254] width 167 height 235
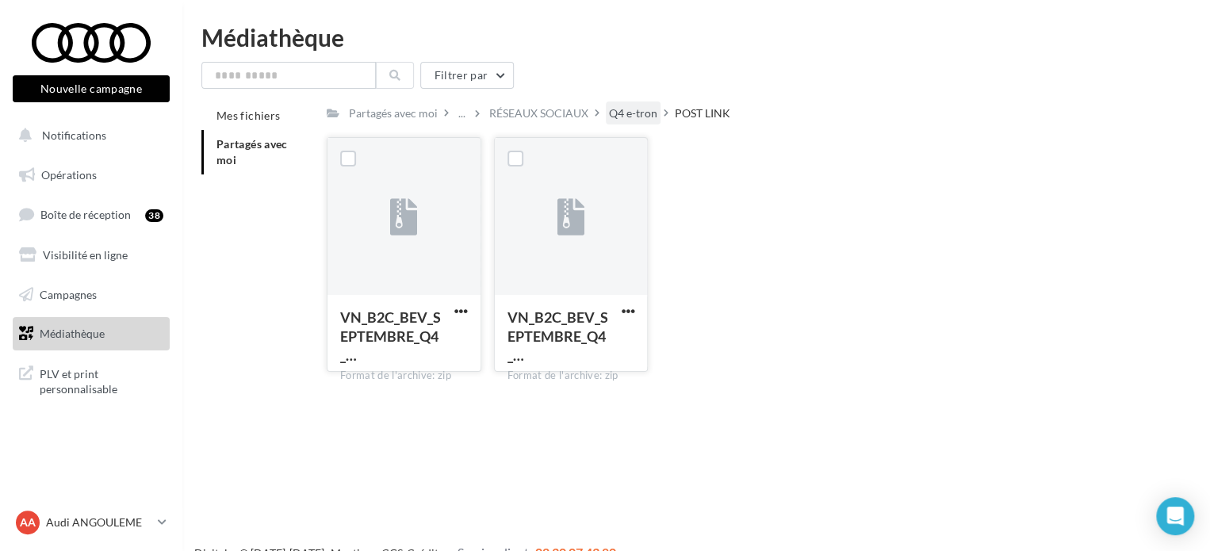
click at [630, 104] on div "Q4 e-tron" at bounding box center [633, 112] width 55 height 23
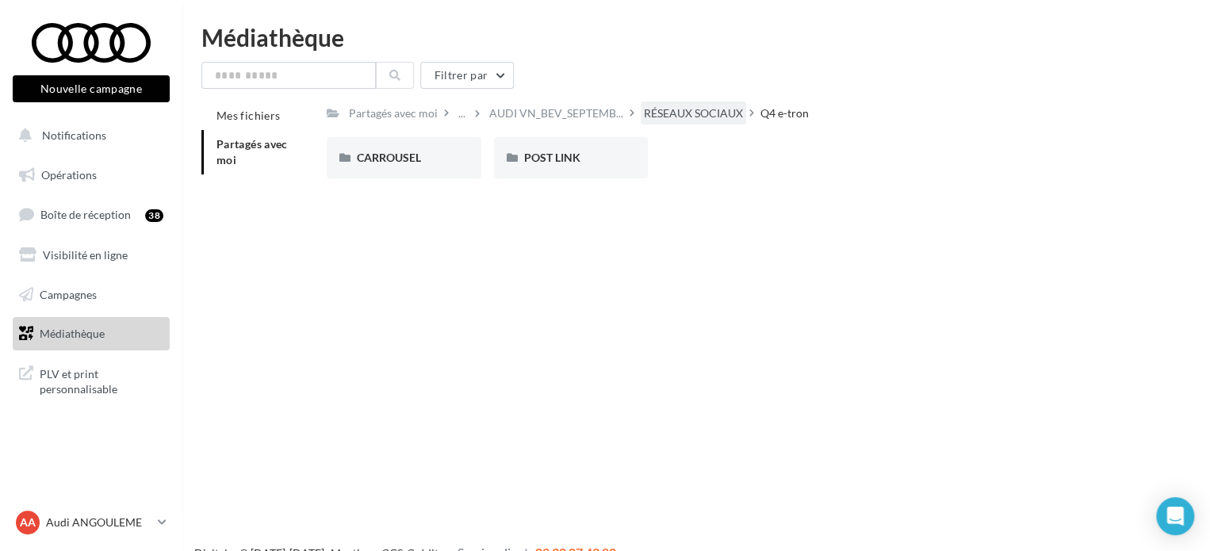
click at [647, 114] on div "RÉSEAUX SOCIAUX" at bounding box center [693, 113] width 99 height 16
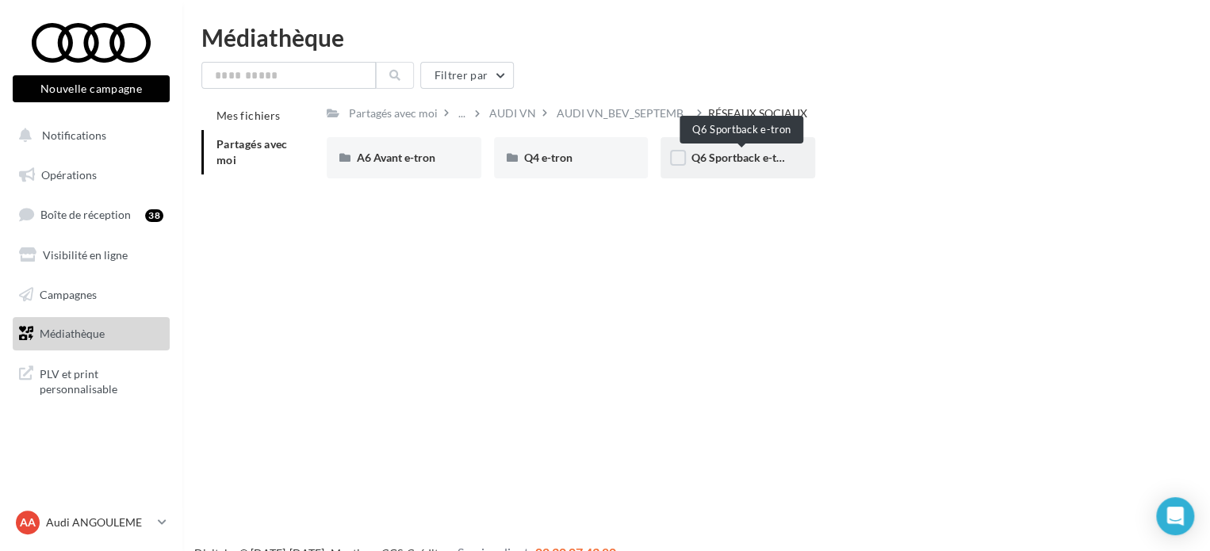
click at [736, 155] on span "Q6 Sportback e-tron" at bounding box center [742, 157] width 102 height 13
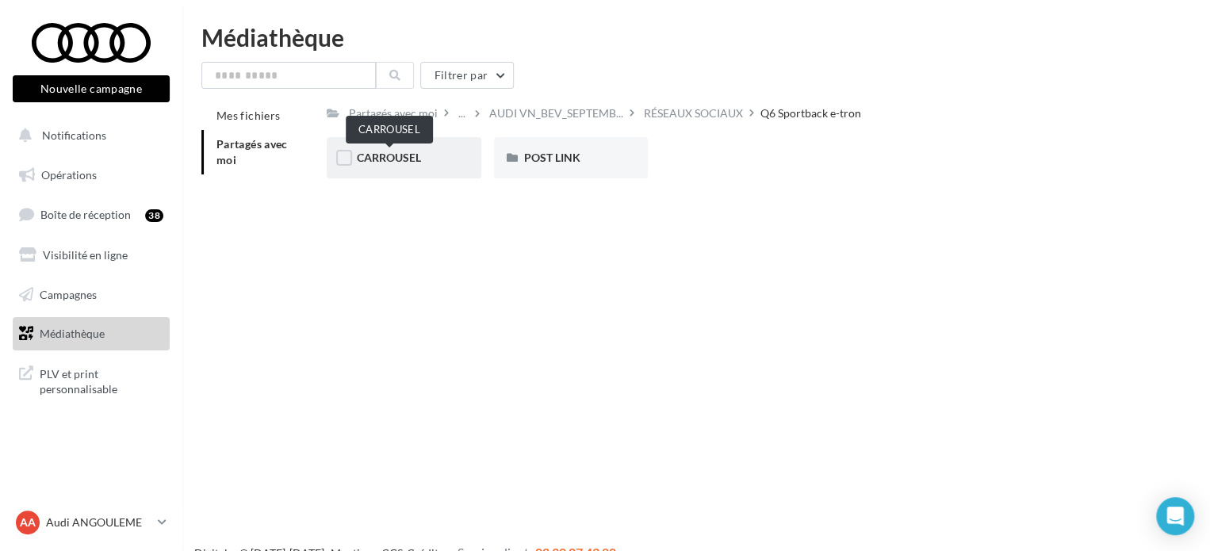
click at [415, 161] on span "CARROUSEL" at bounding box center [389, 157] width 64 height 13
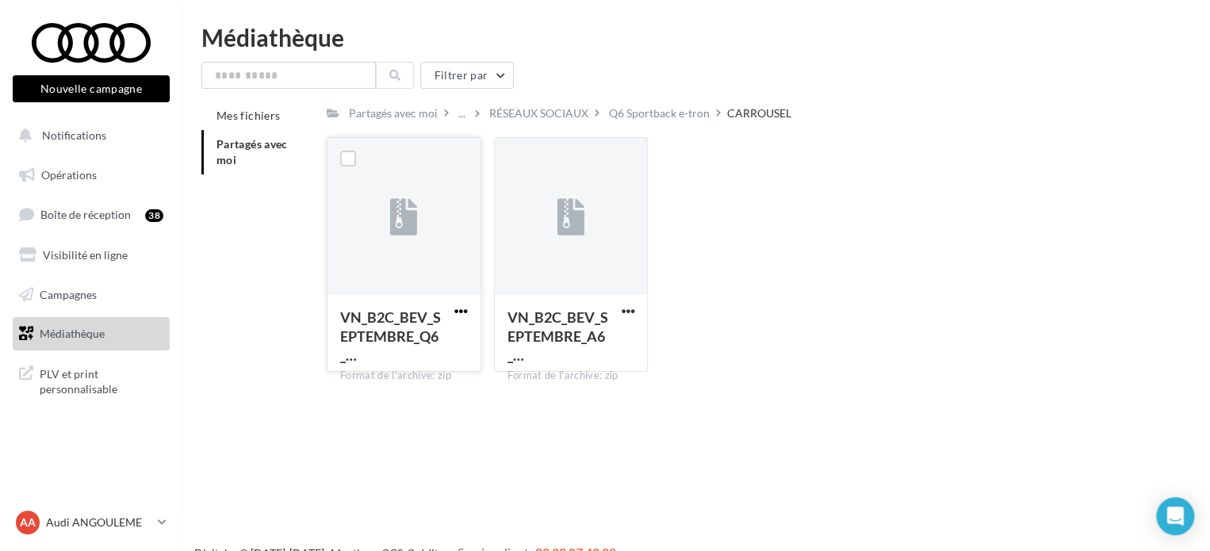
click at [461, 306] on span "button" at bounding box center [460, 310] width 13 height 13
click at [460, 334] on button "Télécharger" at bounding box center [391, 342] width 159 height 41
click at [629, 316] on span "button" at bounding box center [627, 310] width 13 height 13
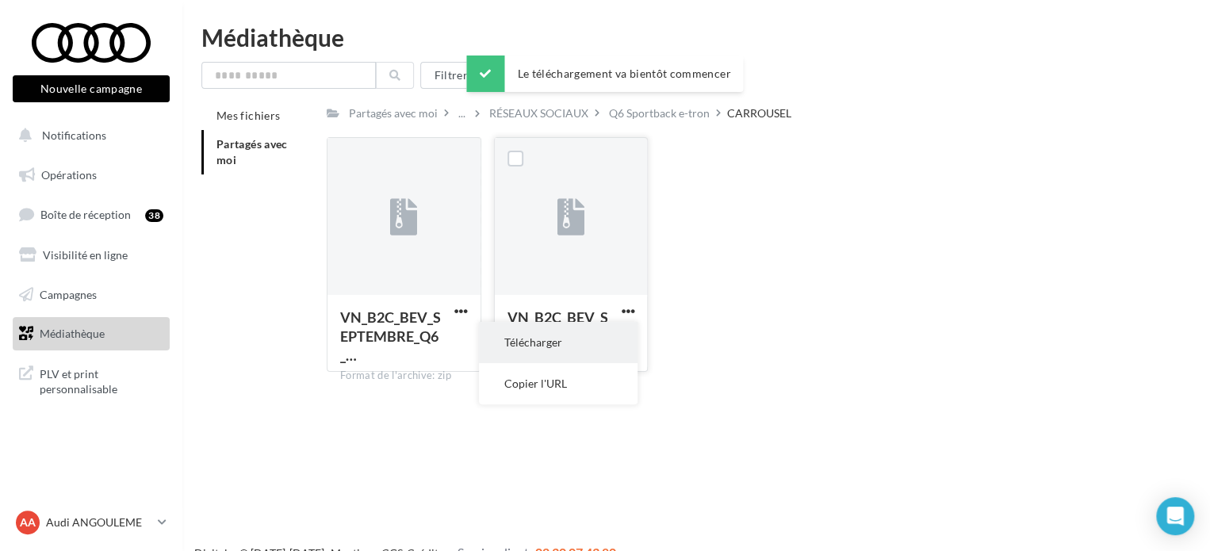
click at [618, 346] on button "Télécharger" at bounding box center [558, 342] width 159 height 41
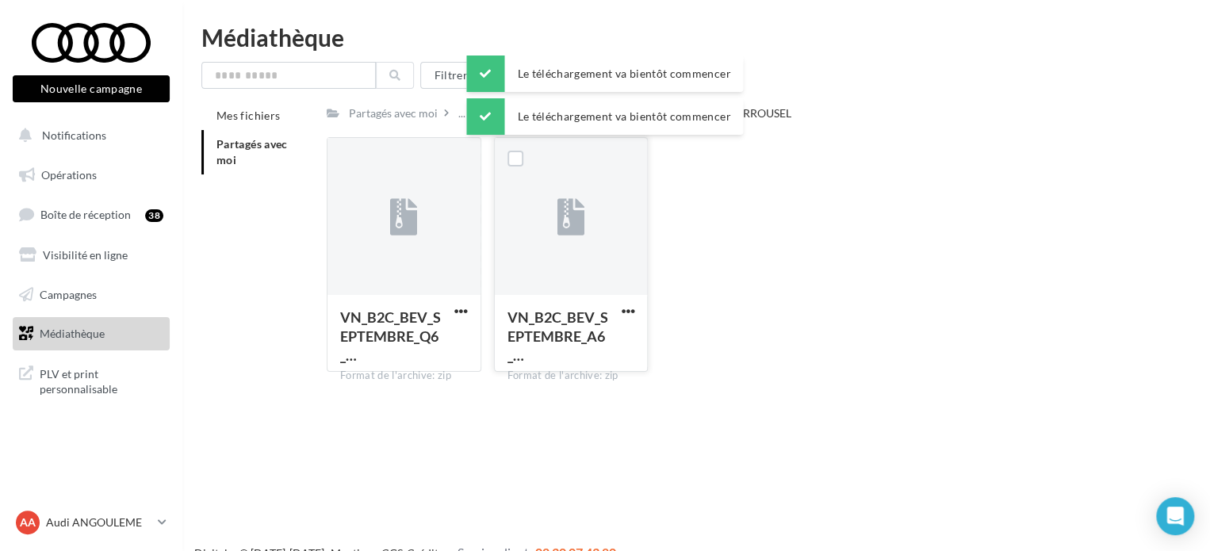
click at [775, 203] on div "VN_B2C_BEV_SEPTEMBRE_Q6_… Format de l'archive: zip VN_B2C_BEV_SEPTEMBRE_Q6_e-tr…" at bounding box center [744, 260] width 835 height 247
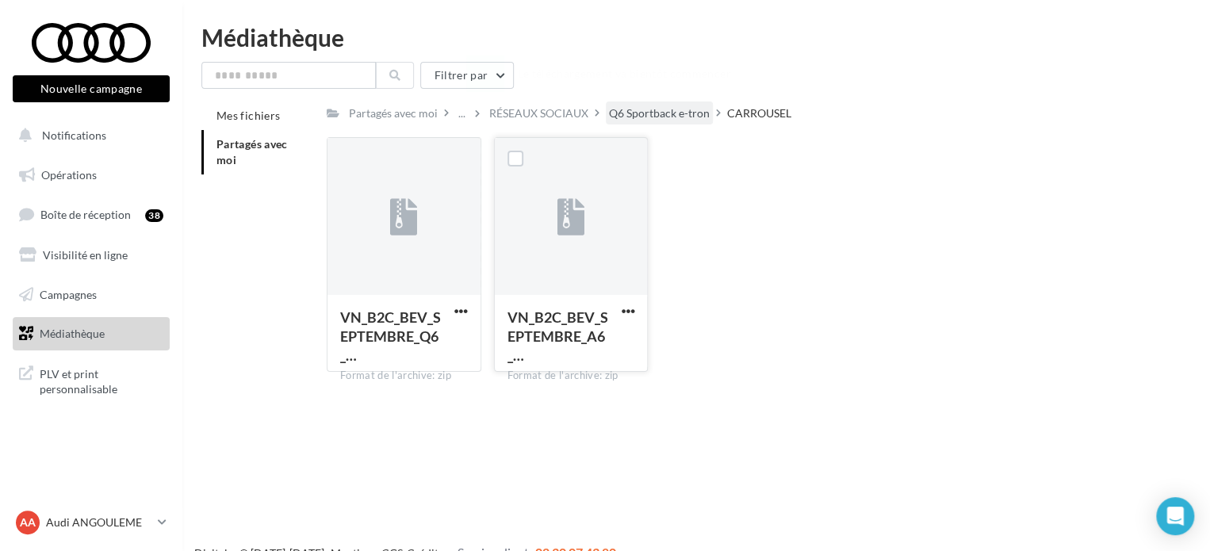
click at [670, 107] on div "Q6 Sportback e-tron" at bounding box center [659, 113] width 101 height 16
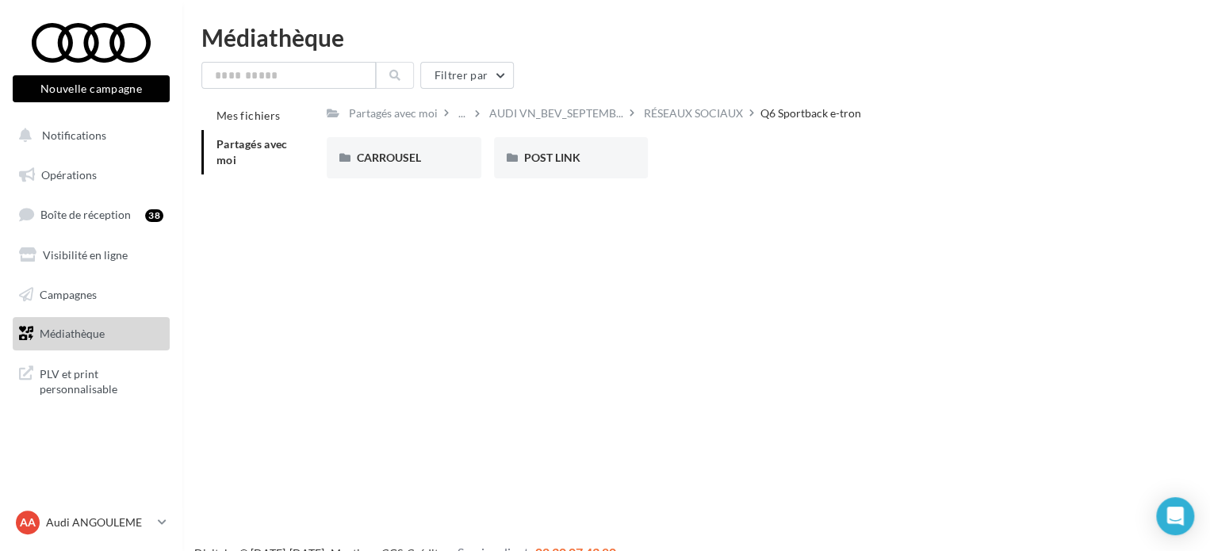
click at [533, 170] on div "POST LINK" at bounding box center [571, 157] width 155 height 41
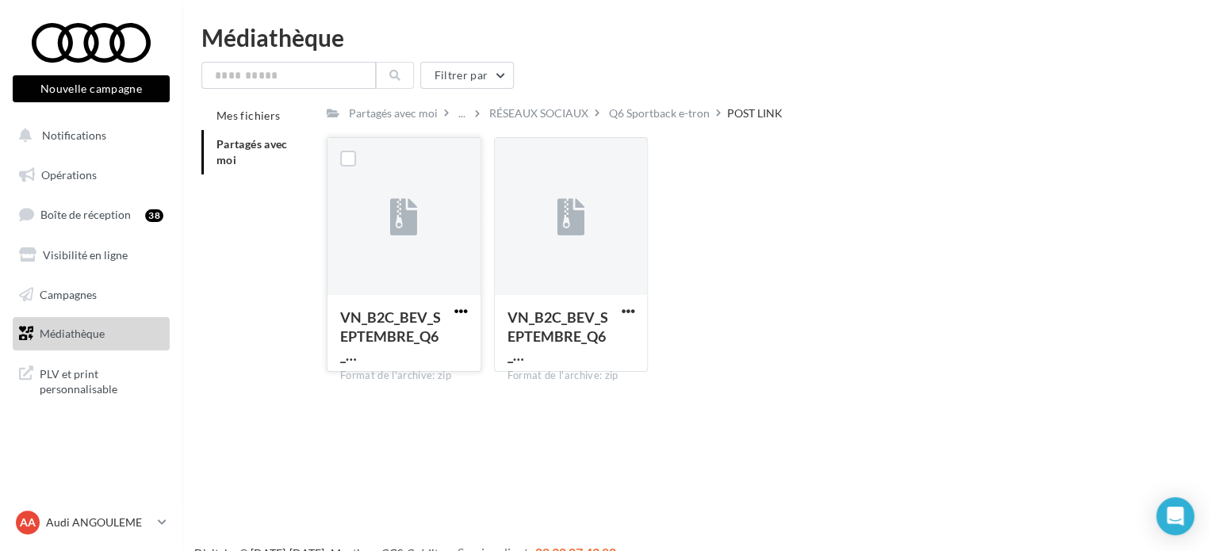
click at [461, 318] on span "button" at bounding box center [460, 310] width 13 height 13
click at [456, 328] on button "Télécharger" at bounding box center [391, 342] width 159 height 41
click at [625, 311] on span "button" at bounding box center [627, 310] width 13 height 13
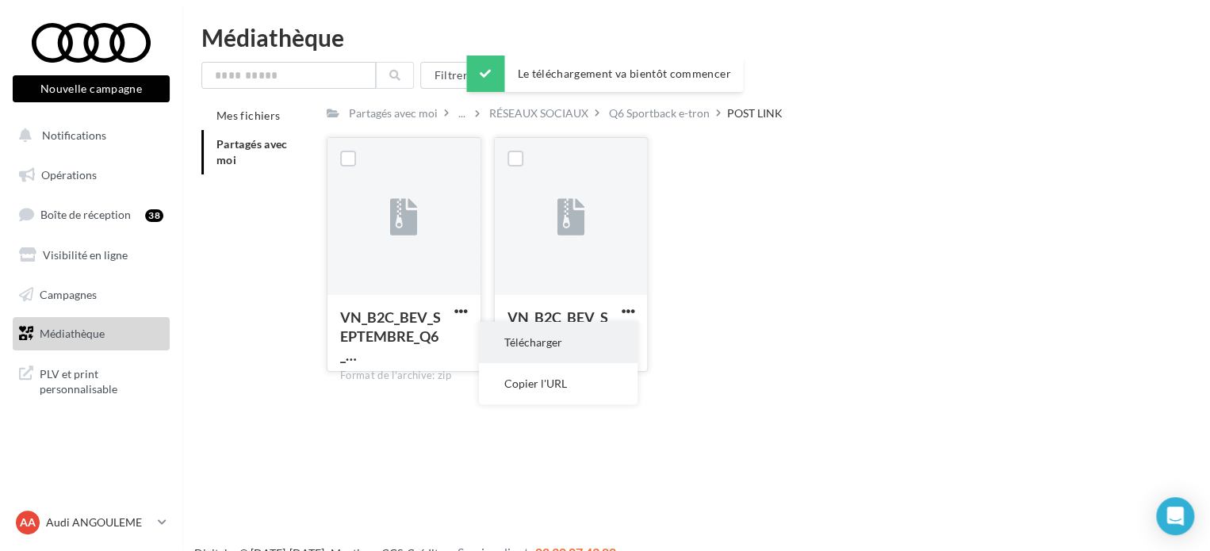
click at [608, 342] on button "Télécharger" at bounding box center [558, 342] width 159 height 41
